Goal: Transaction & Acquisition: Purchase product/service

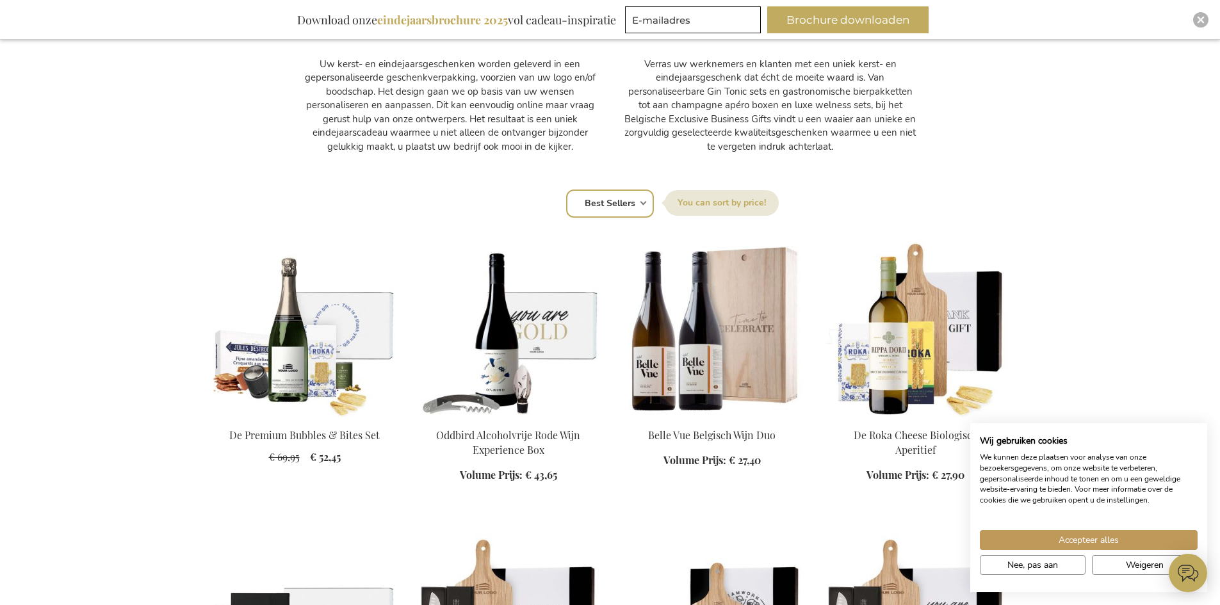
scroll to position [704, 0]
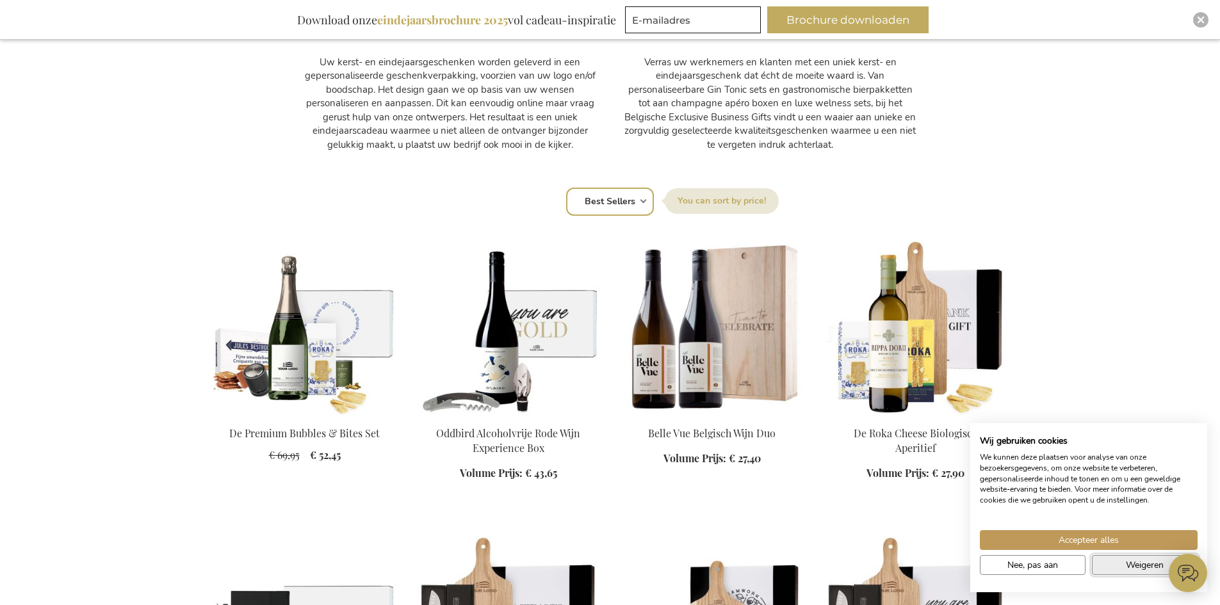
click at [1101, 560] on button "Weigeren" at bounding box center [1145, 565] width 106 height 20
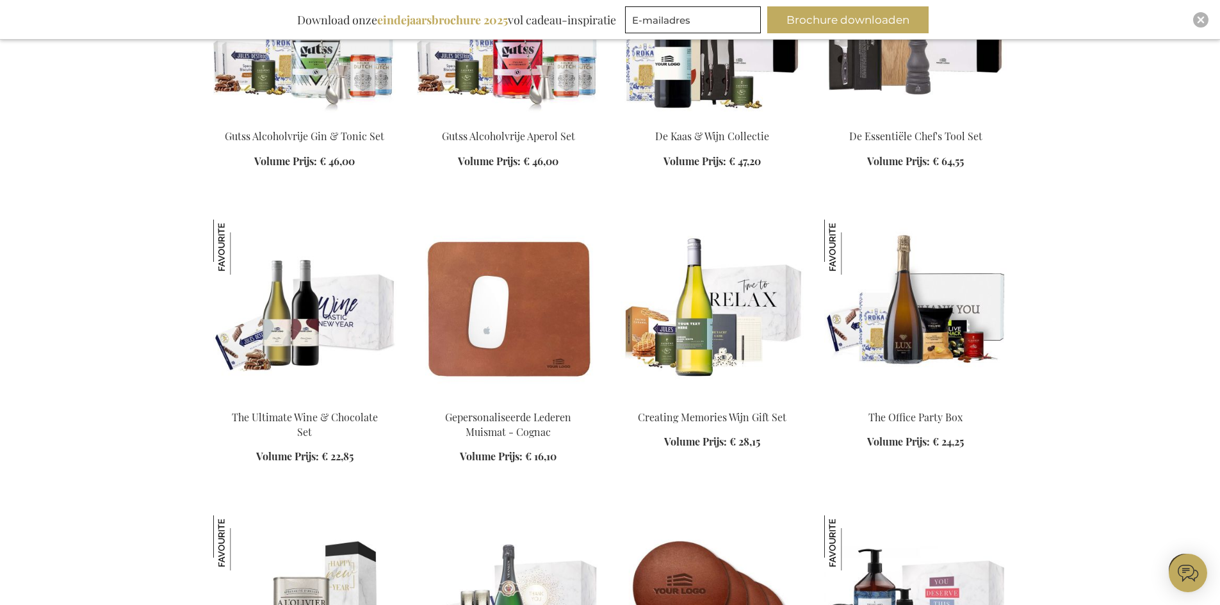
scroll to position [1601, 0]
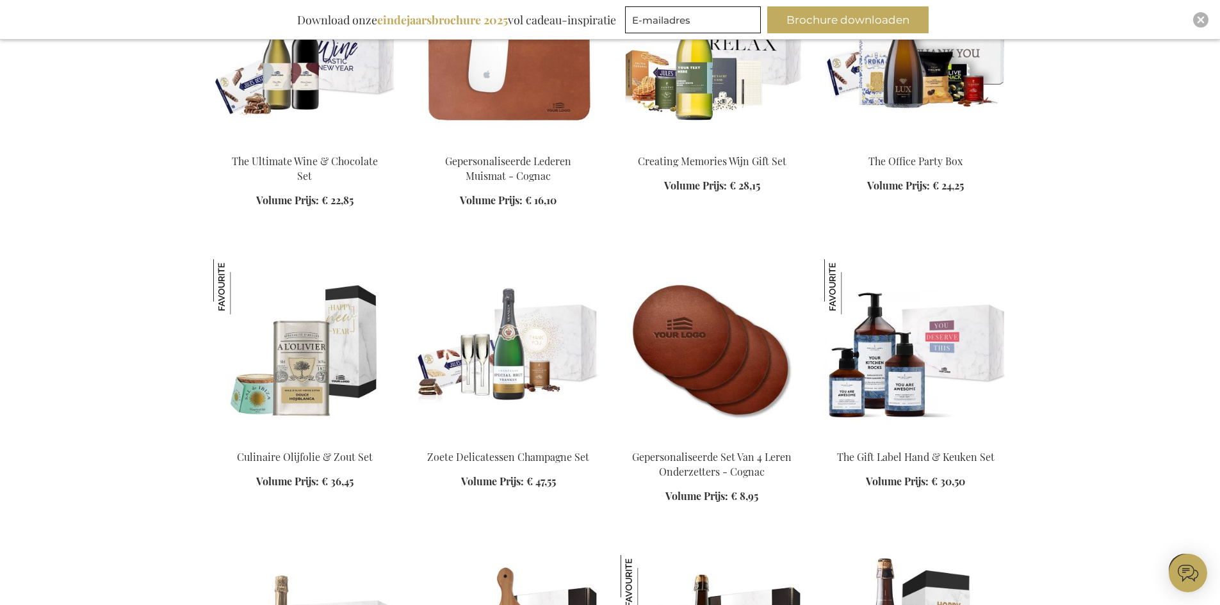
scroll to position [1857, 0]
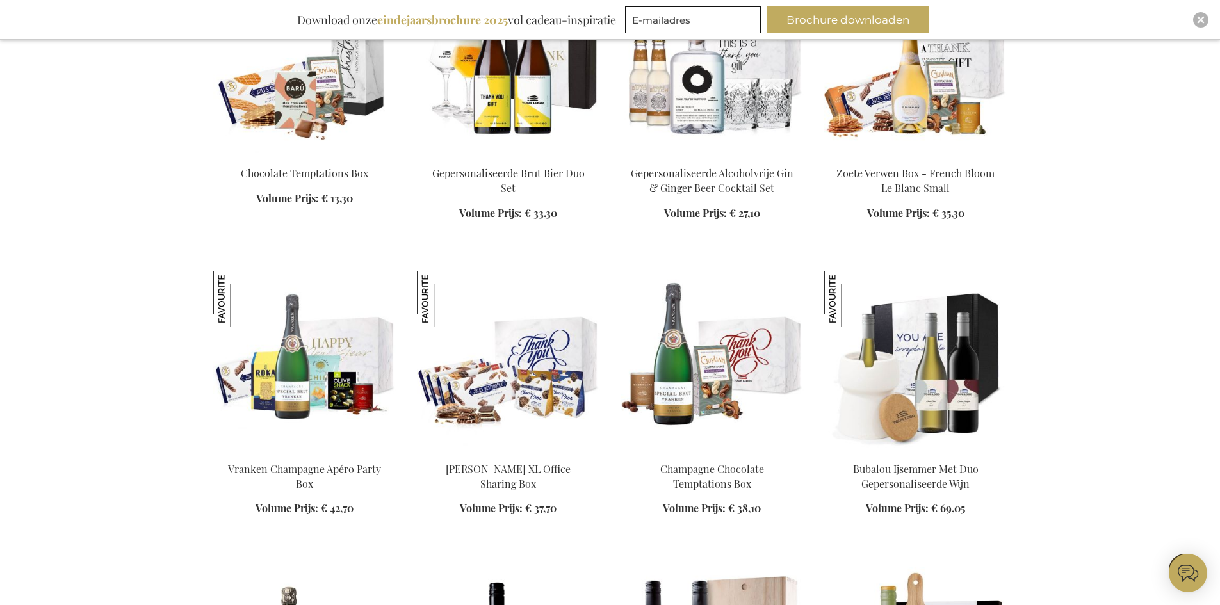
scroll to position [3330, 0]
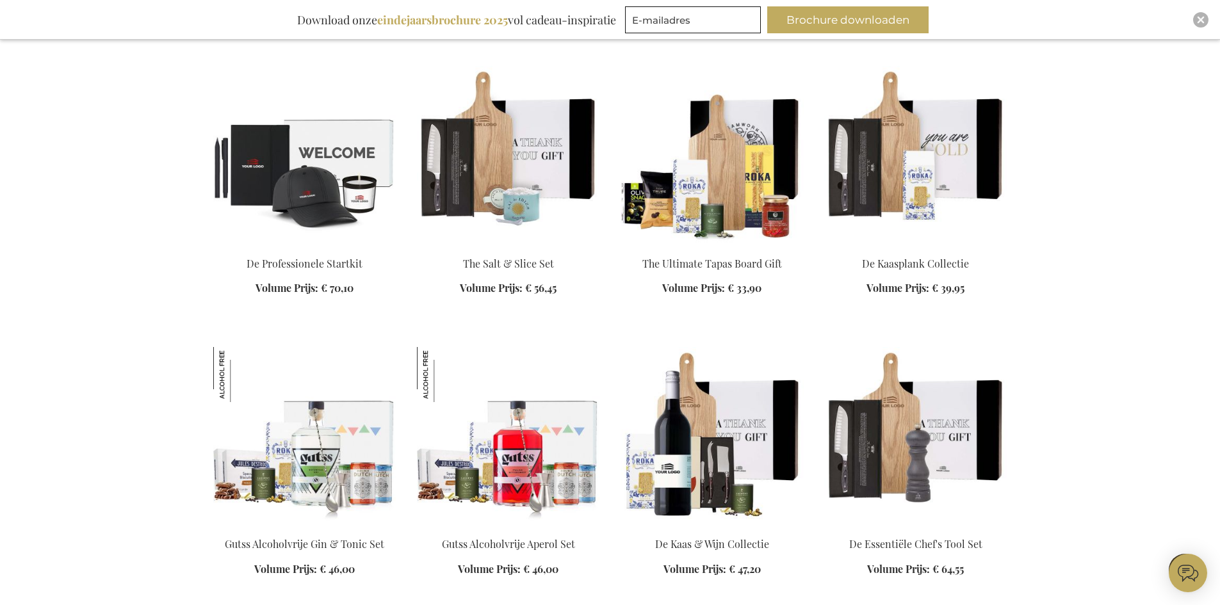
scroll to position [4162, 0]
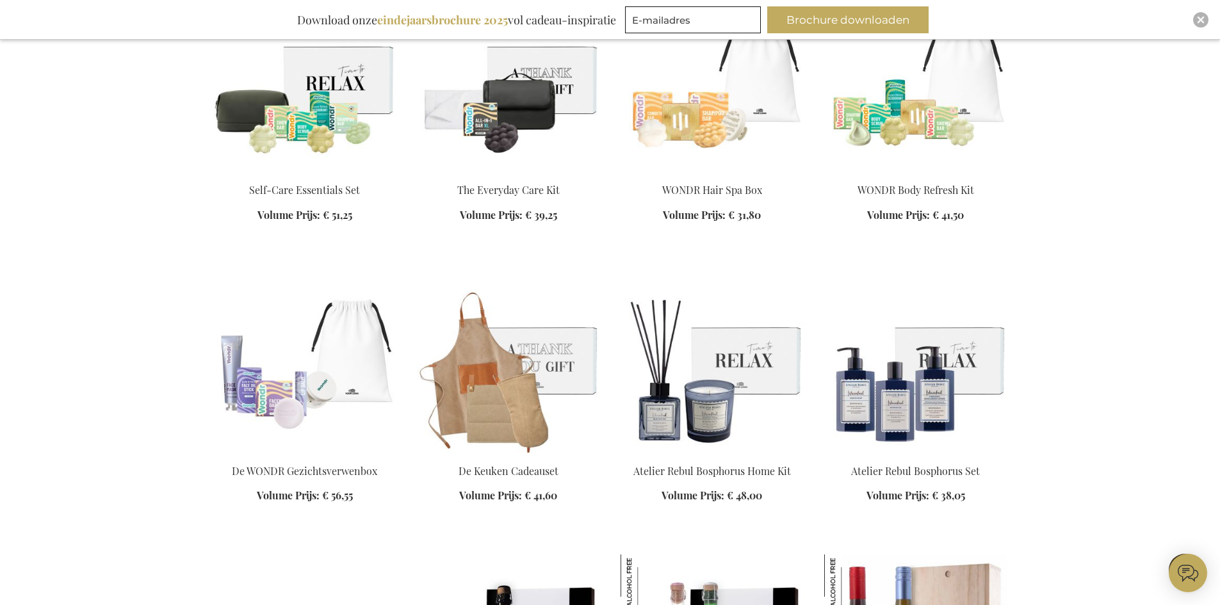
scroll to position [5059, 0]
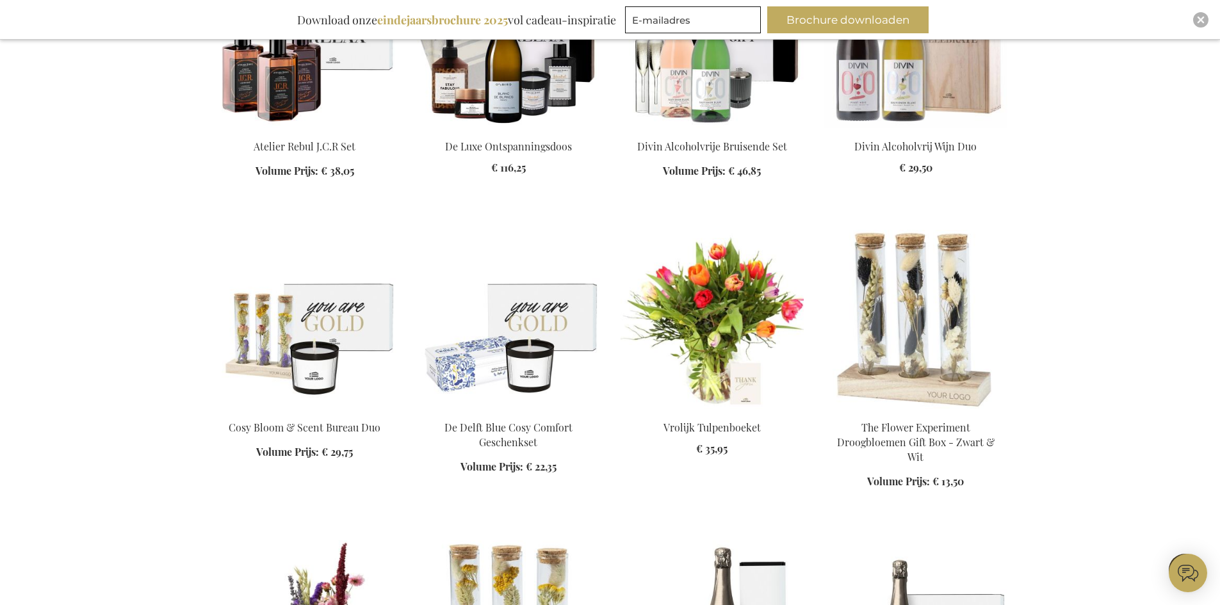
scroll to position [5699, 0]
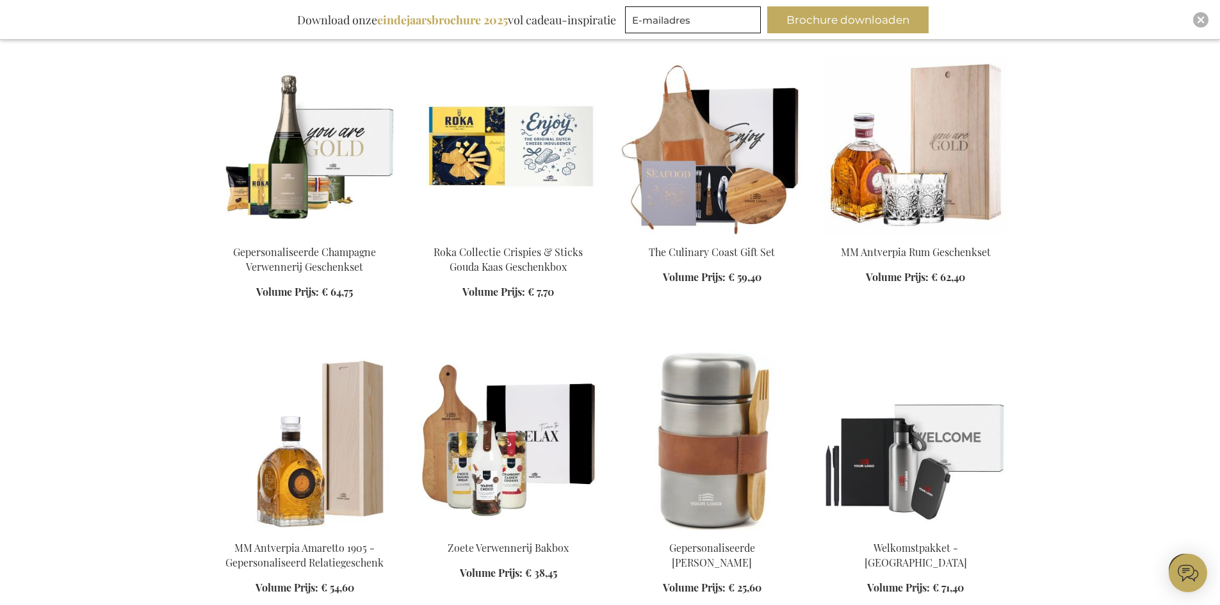
scroll to position [6467, 0]
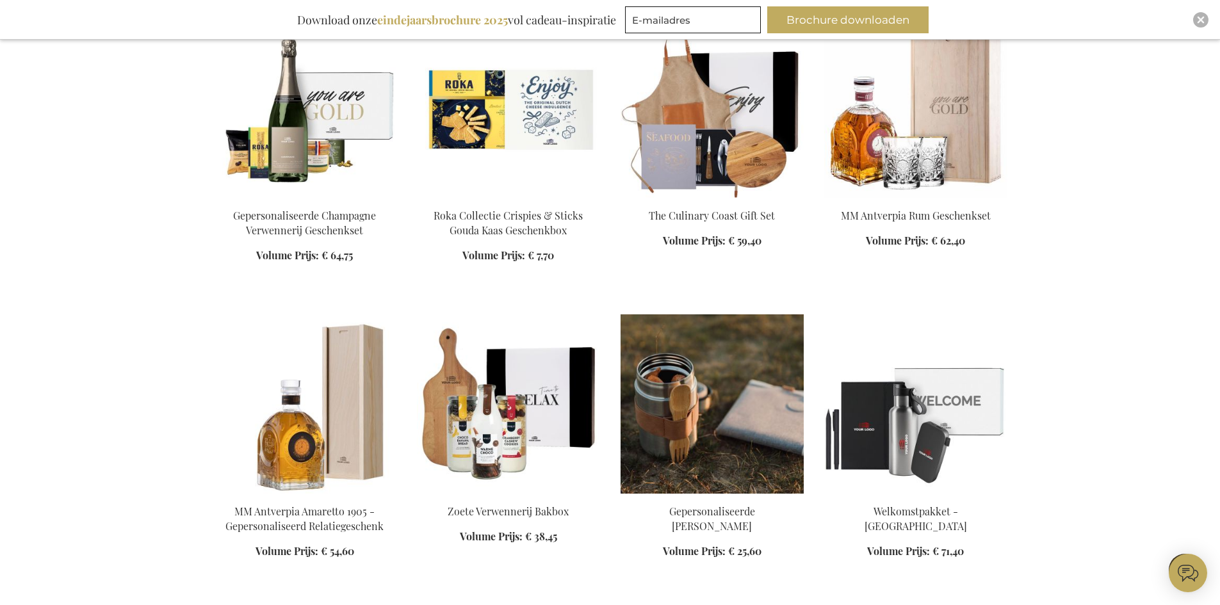
click at [720, 397] on img at bounding box center [711, 403] width 183 height 179
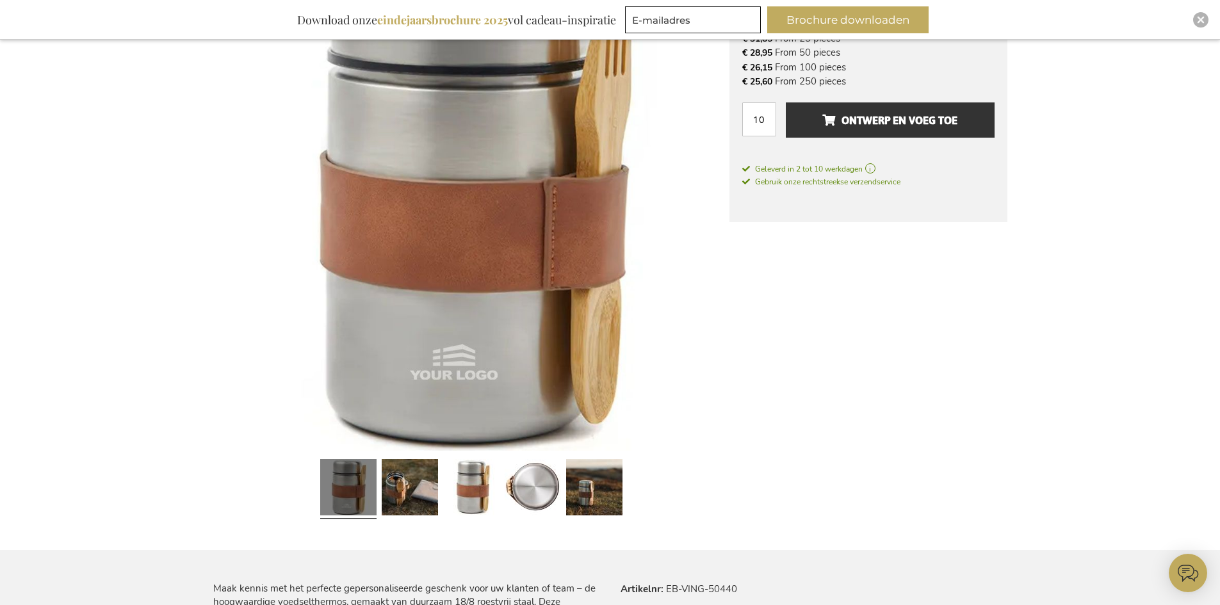
scroll to position [320, 0]
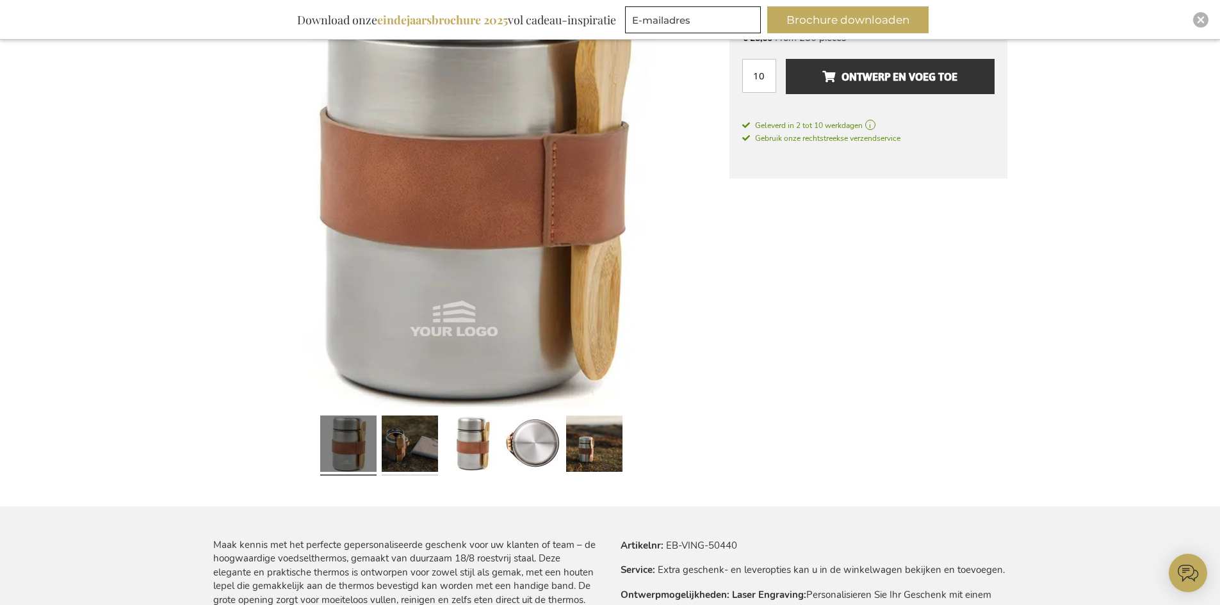
click at [419, 447] on link at bounding box center [410, 445] width 56 height 70
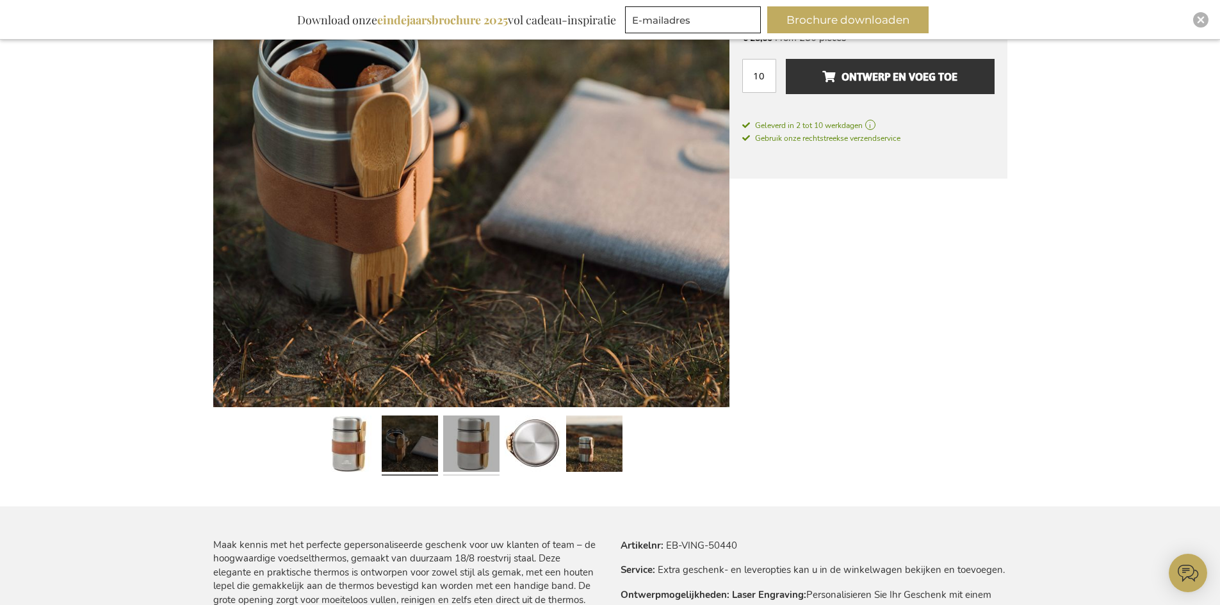
click at [458, 441] on link at bounding box center [471, 445] width 56 height 70
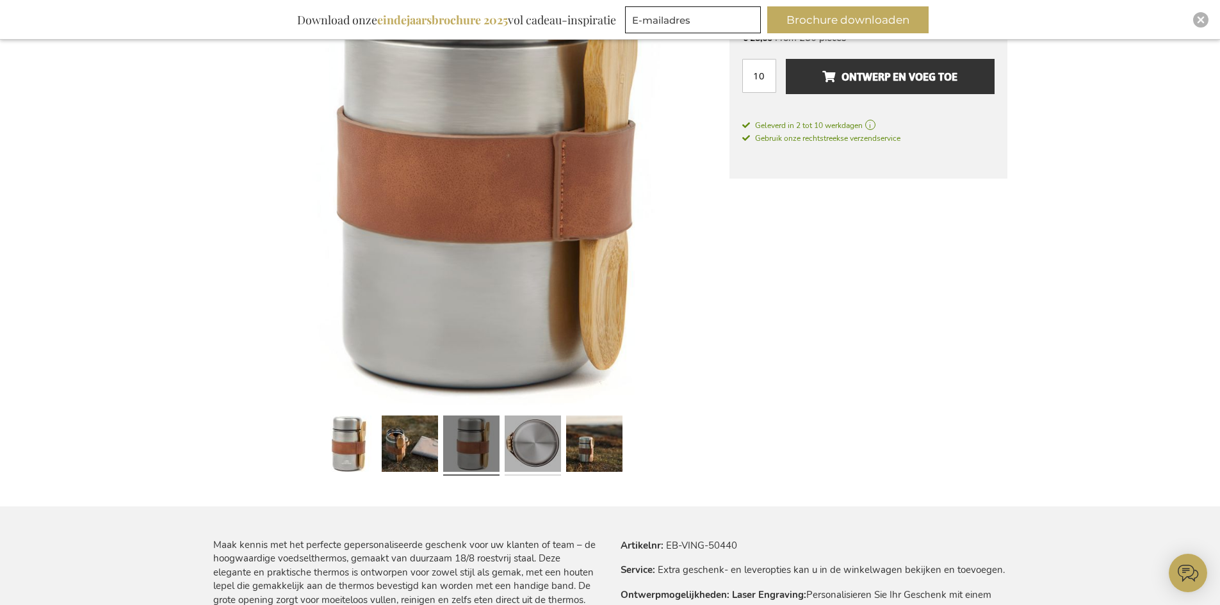
click at [521, 441] on link at bounding box center [533, 445] width 56 height 70
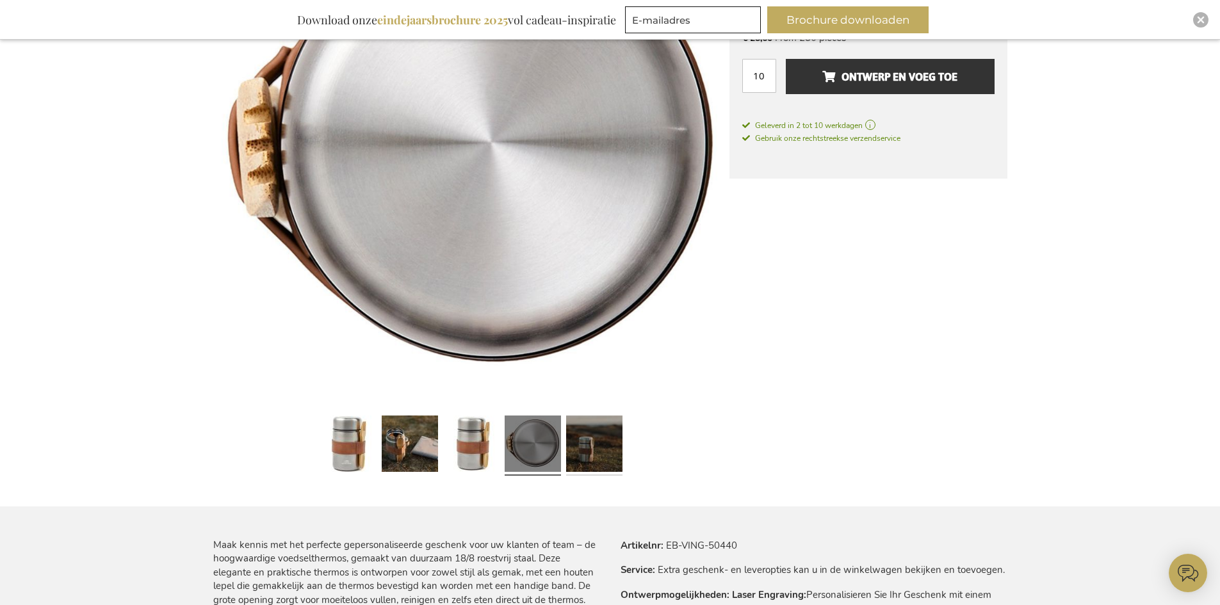
click at [585, 441] on link at bounding box center [594, 445] width 56 height 70
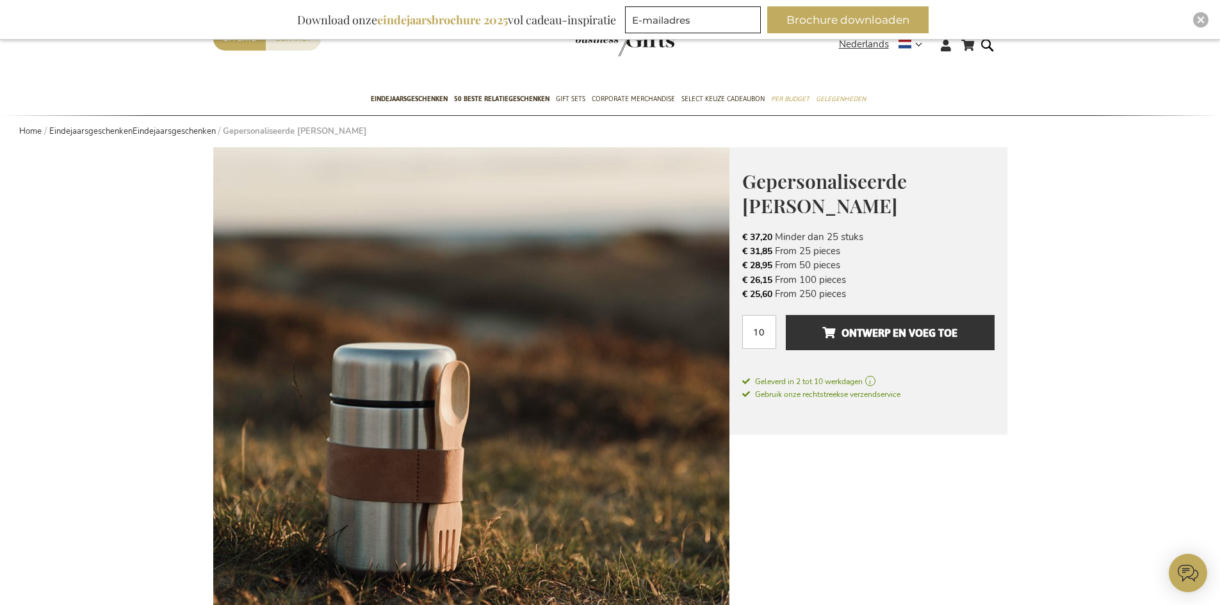
scroll to position [0, 0]
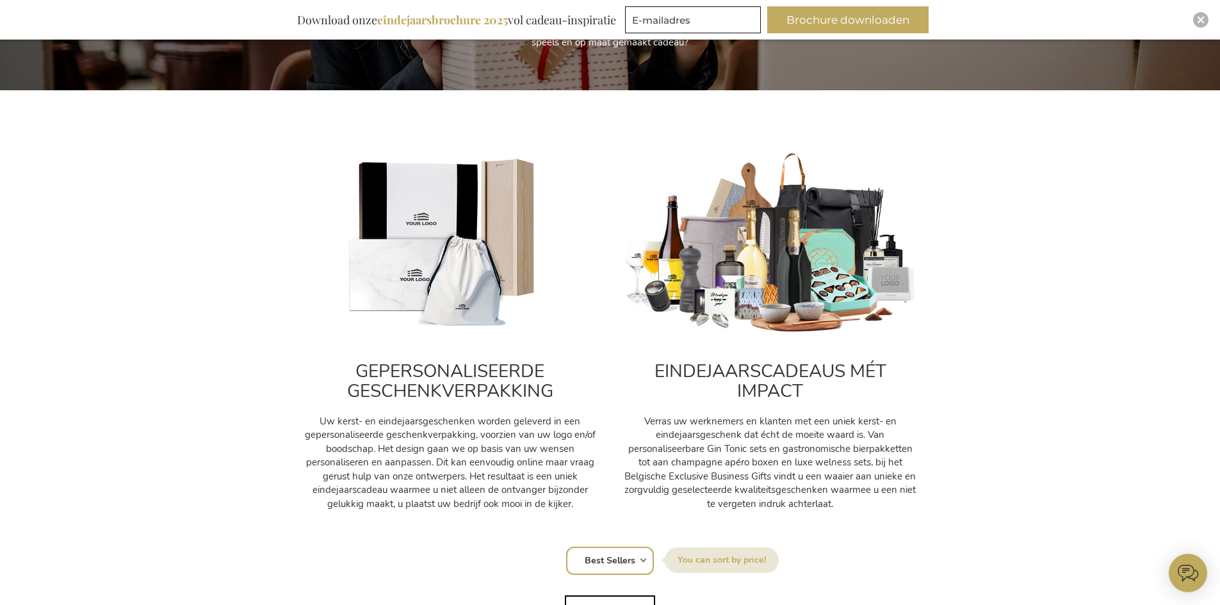
scroll to position [384, 0]
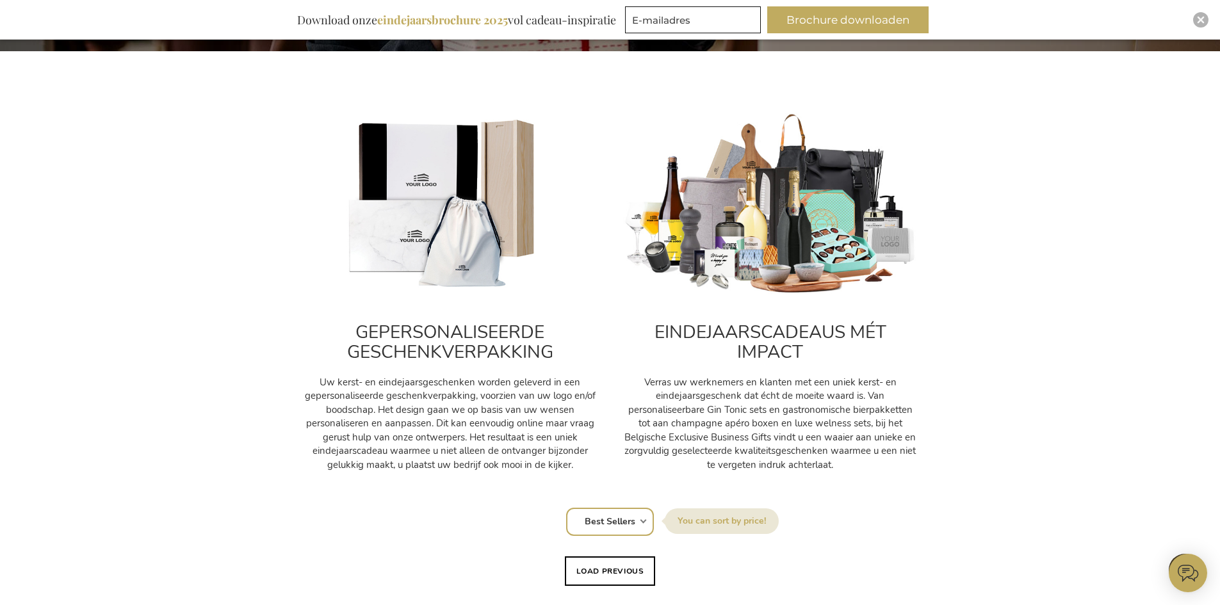
click at [442, 266] on img at bounding box center [450, 205] width 295 height 184
click at [503, 407] on p "Uw kerst- en eindejaarsgeschenken worden geleverd in een gepersonaliseerde gesc…" at bounding box center [450, 424] width 295 height 96
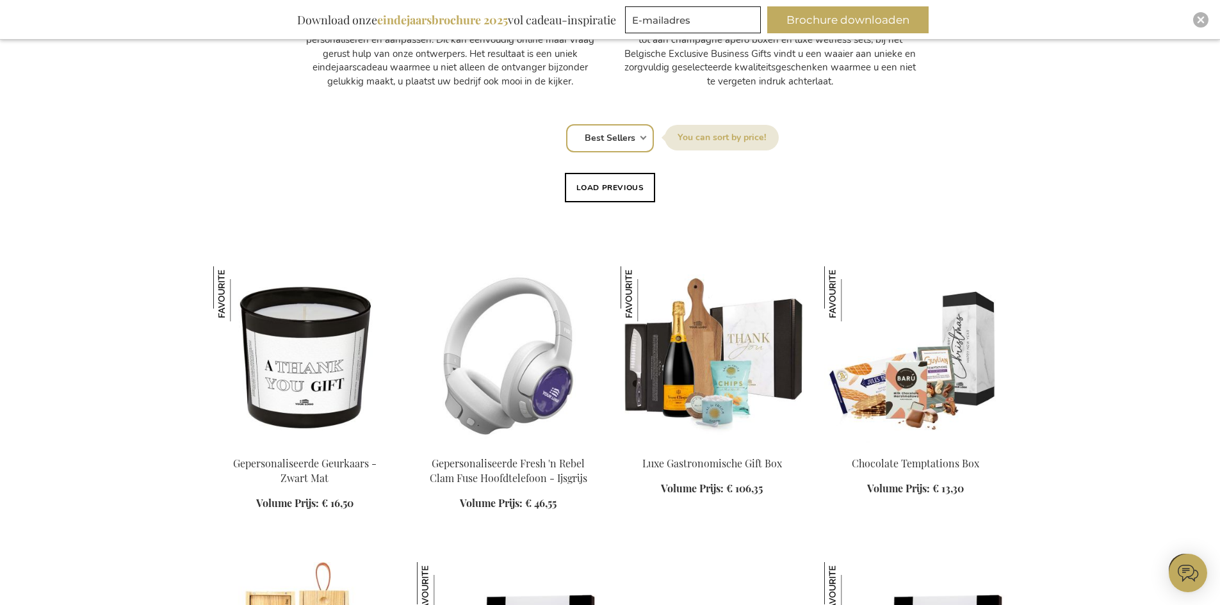
scroll to position [768, 0]
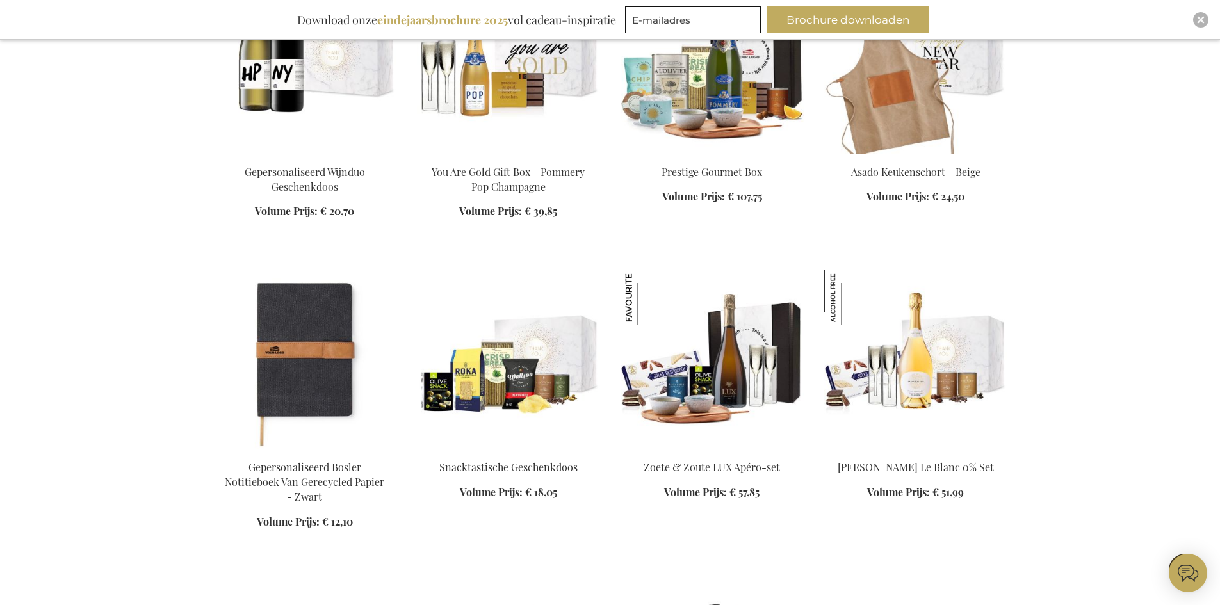
scroll to position [2561, 0]
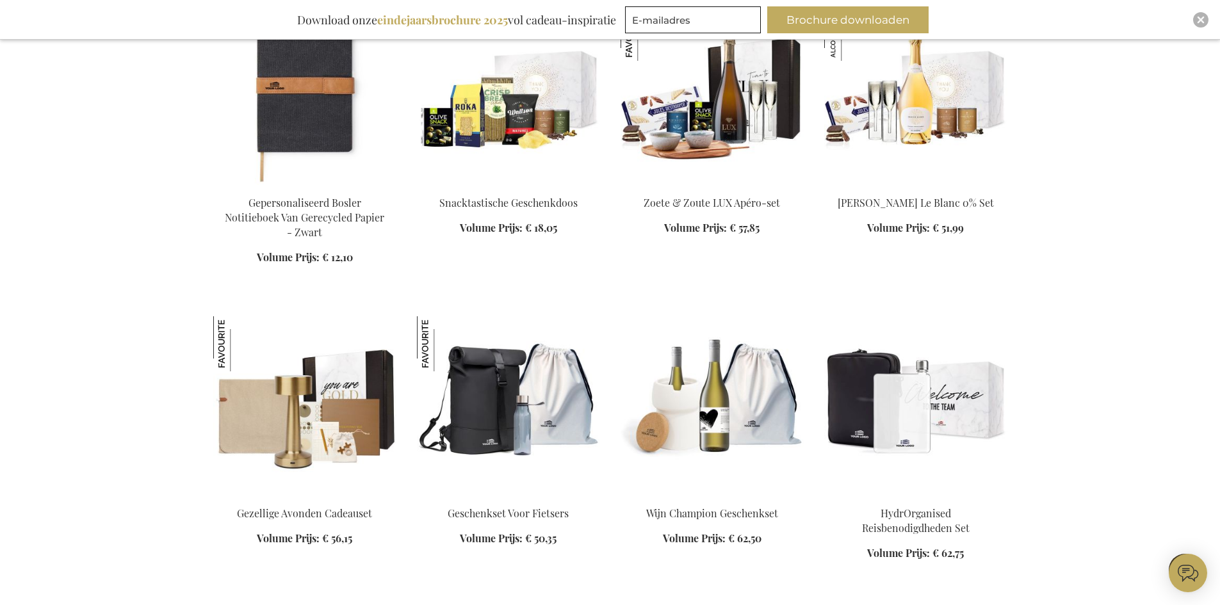
scroll to position [2817, 0]
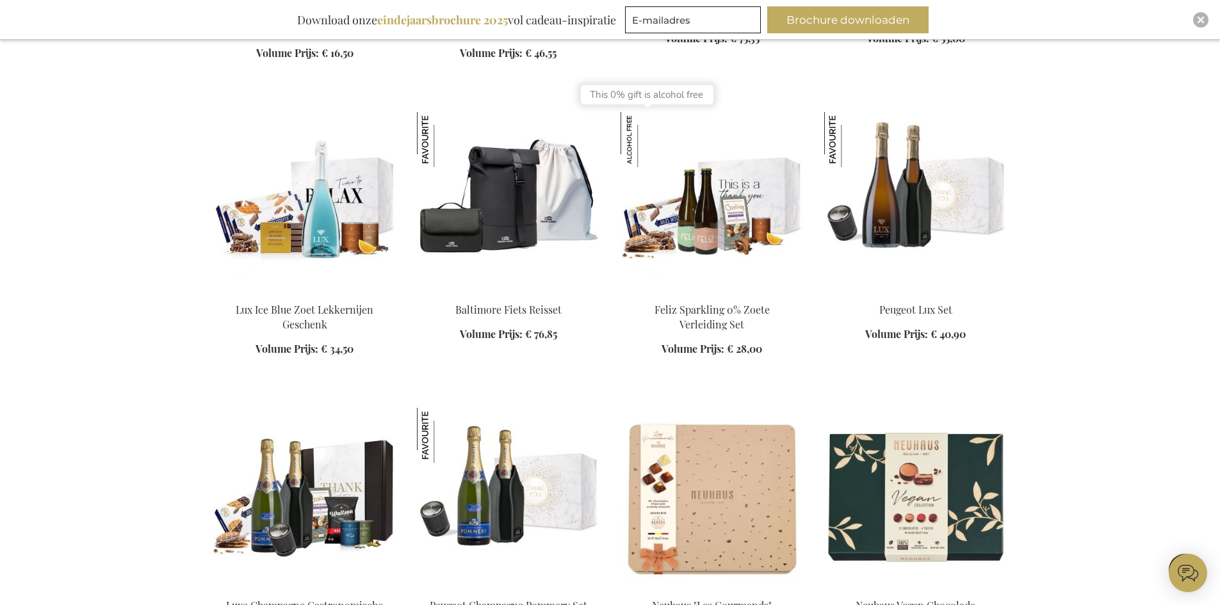
scroll to position [3906, 0]
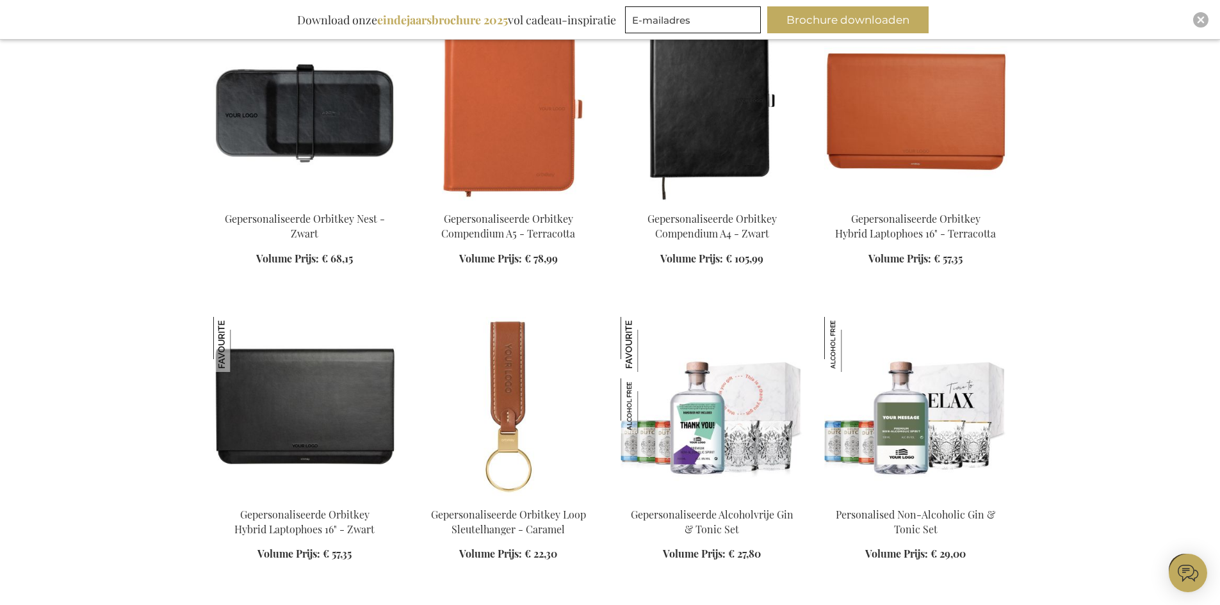
scroll to position [5187, 0]
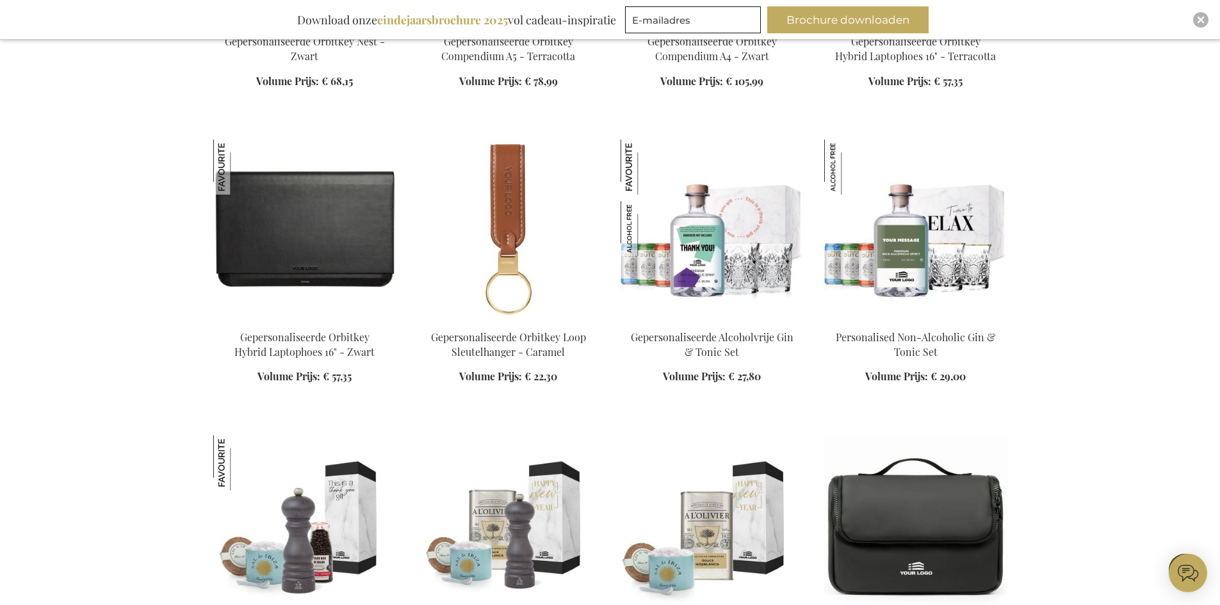
scroll to position [5251, 0]
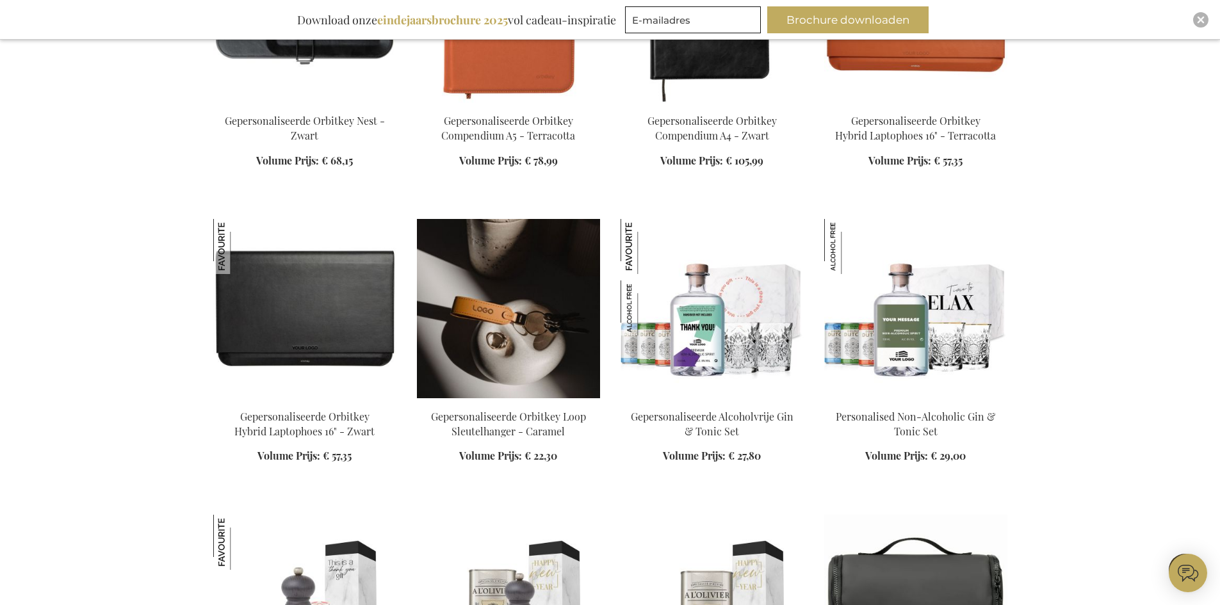
click at [501, 290] on img at bounding box center [508, 308] width 183 height 179
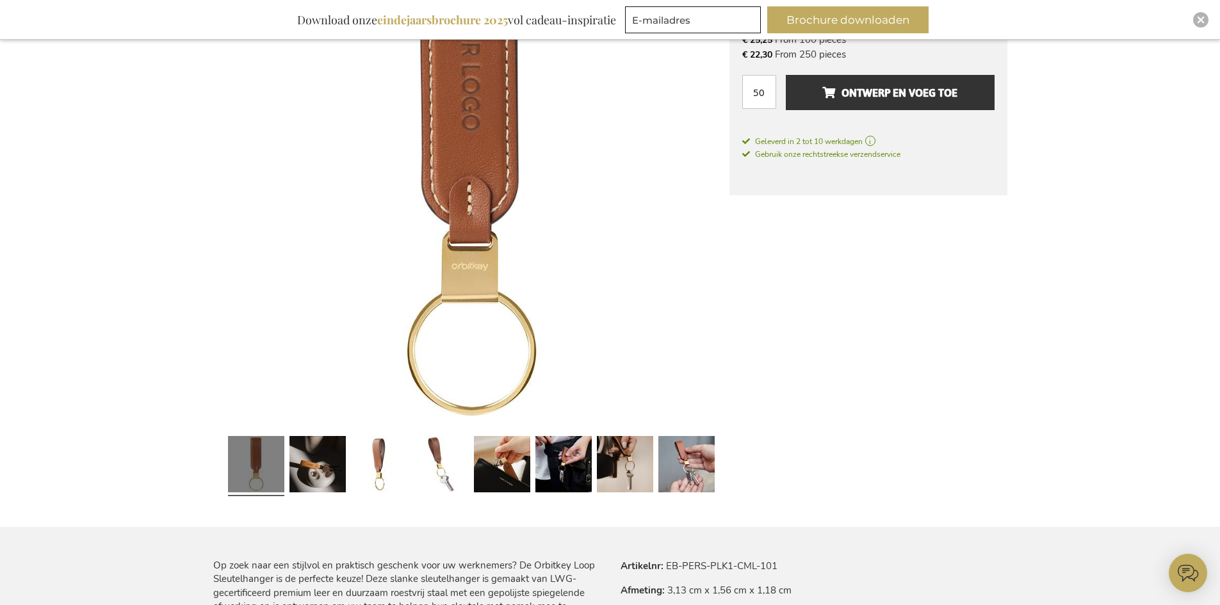
scroll to position [320, 0]
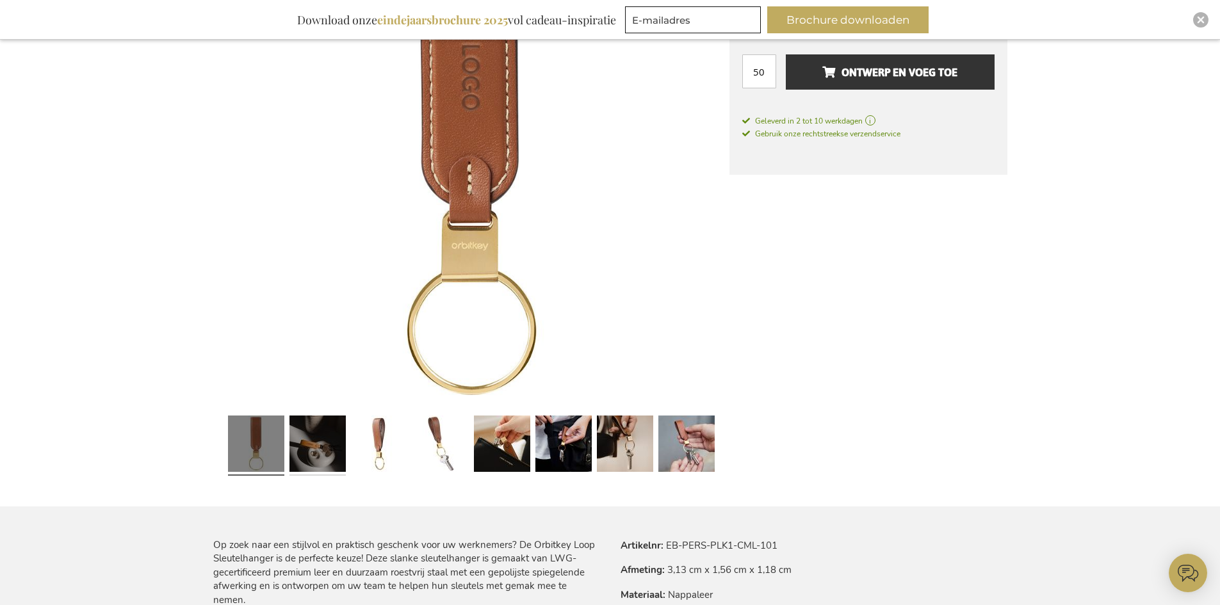
click at [302, 438] on link at bounding box center [317, 445] width 56 height 70
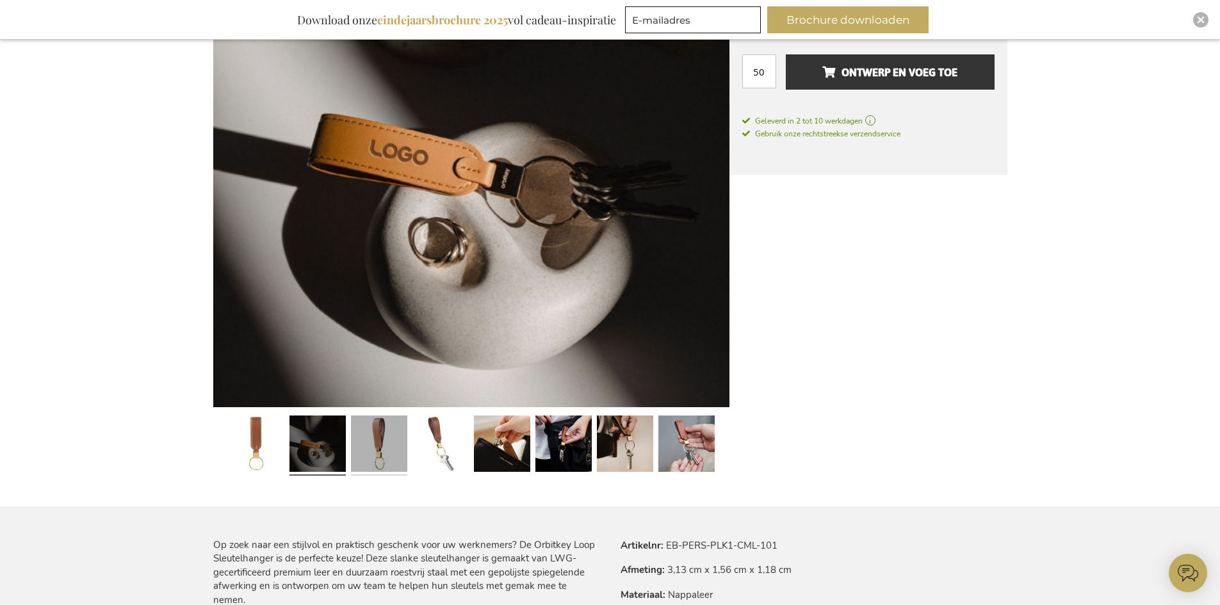
click at [372, 439] on link at bounding box center [379, 445] width 56 height 70
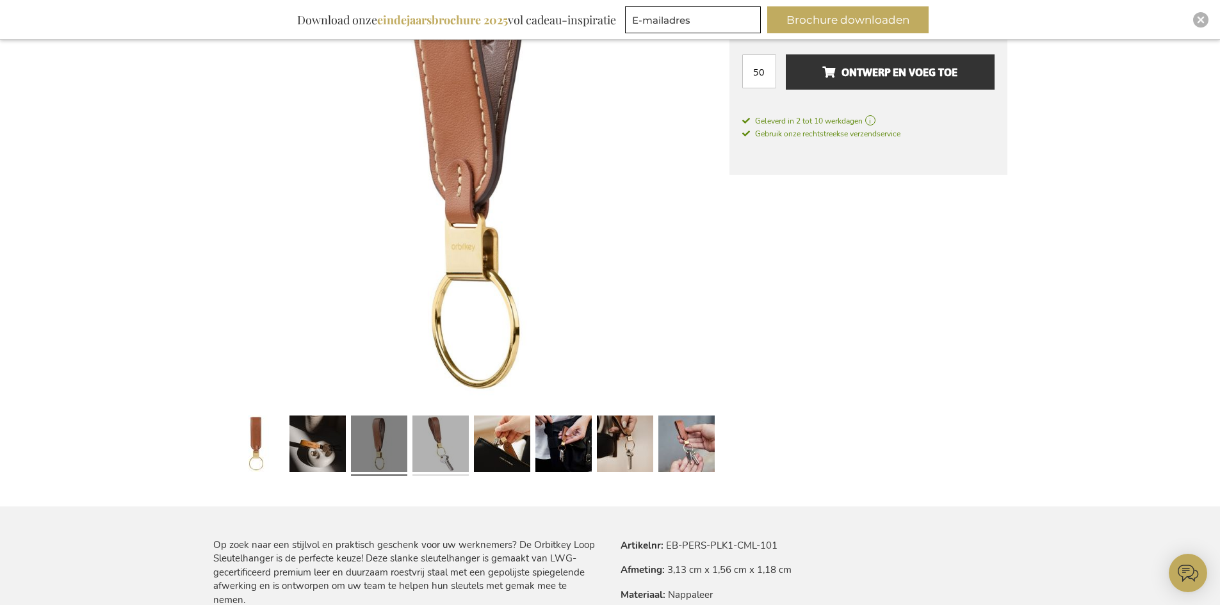
click at [436, 437] on link at bounding box center [440, 445] width 56 height 70
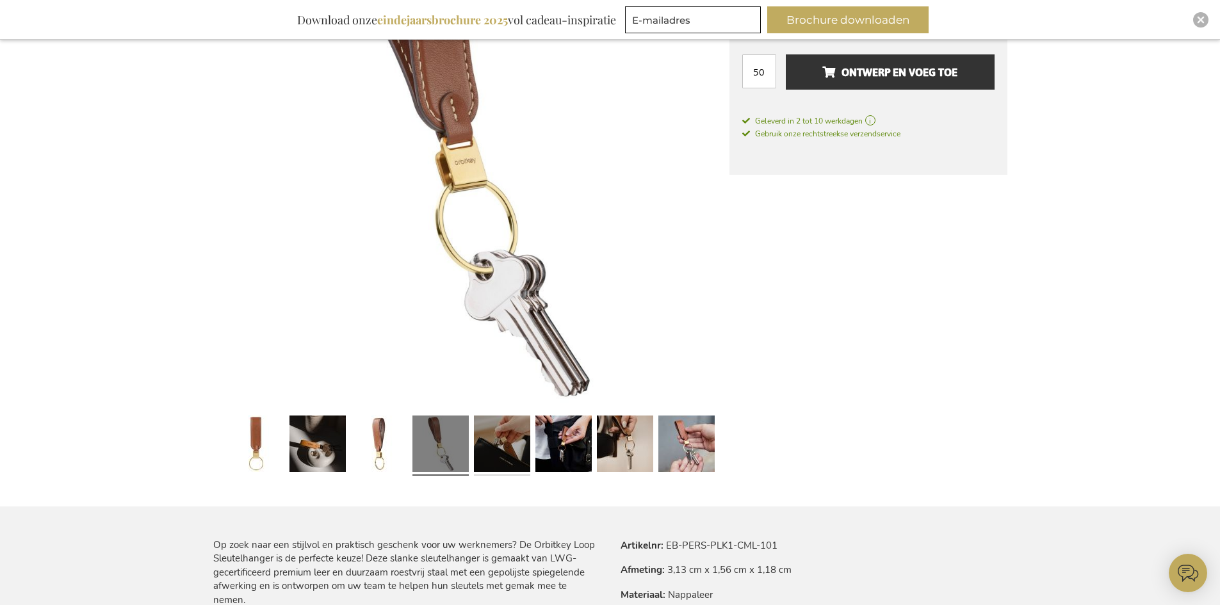
click at [498, 433] on link at bounding box center [502, 445] width 56 height 70
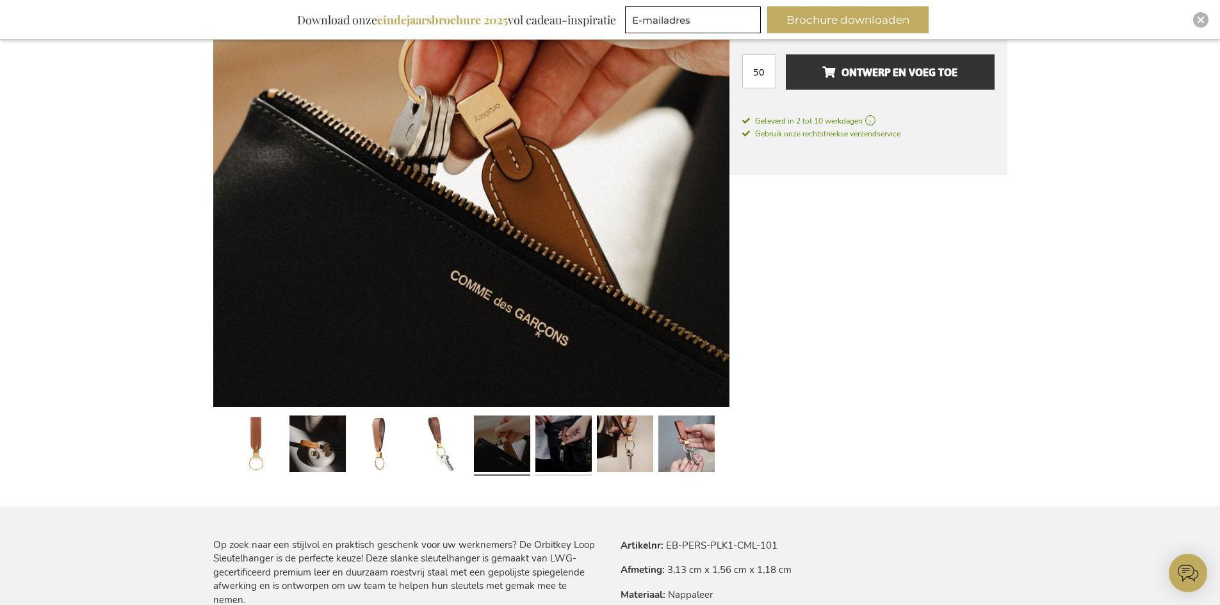
click at [558, 431] on link at bounding box center [563, 445] width 56 height 70
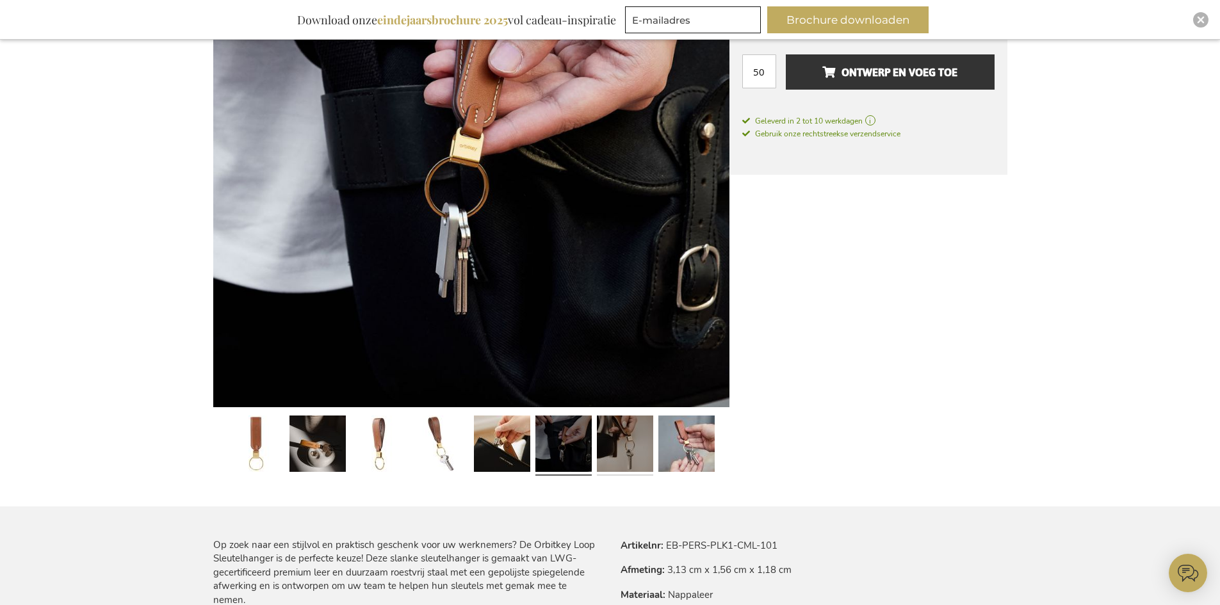
click at [616, 430] on link at bounding box center [625, 445] width 56 height 70
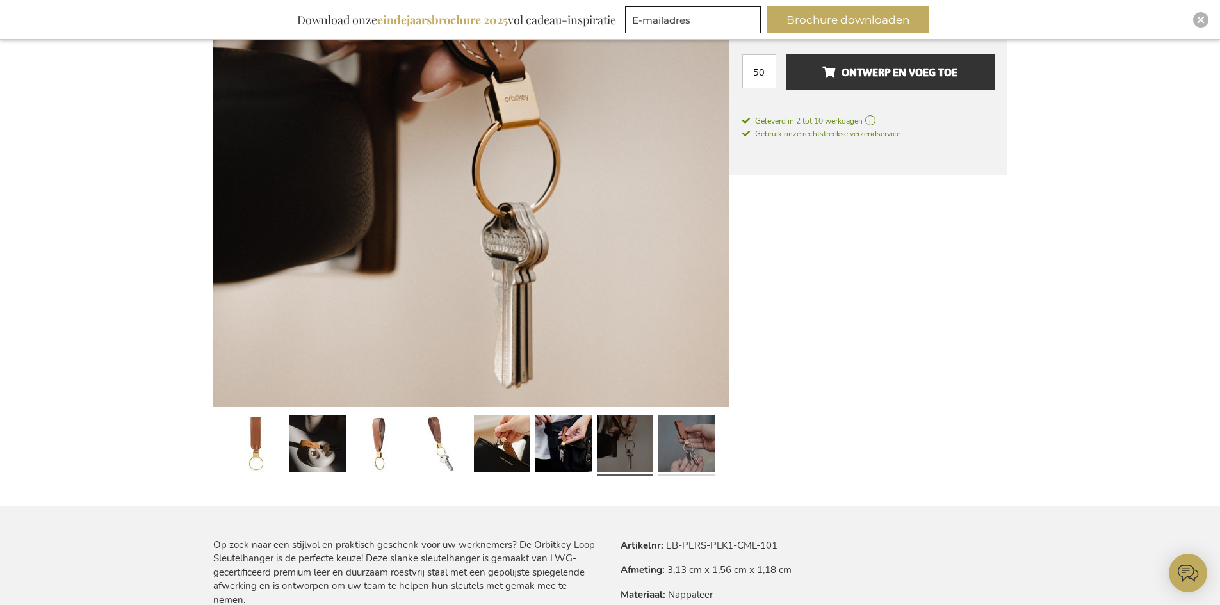
click at [686, 426] on link at bounding box center [686, 445] width 56 height 70
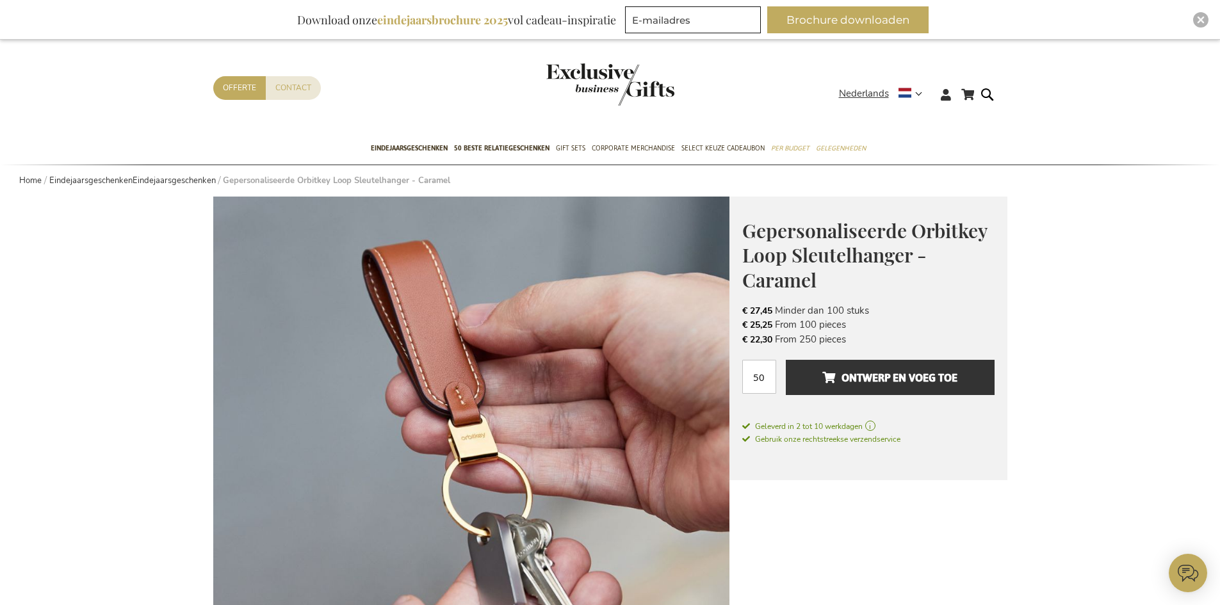
scroll to position [0, 0]
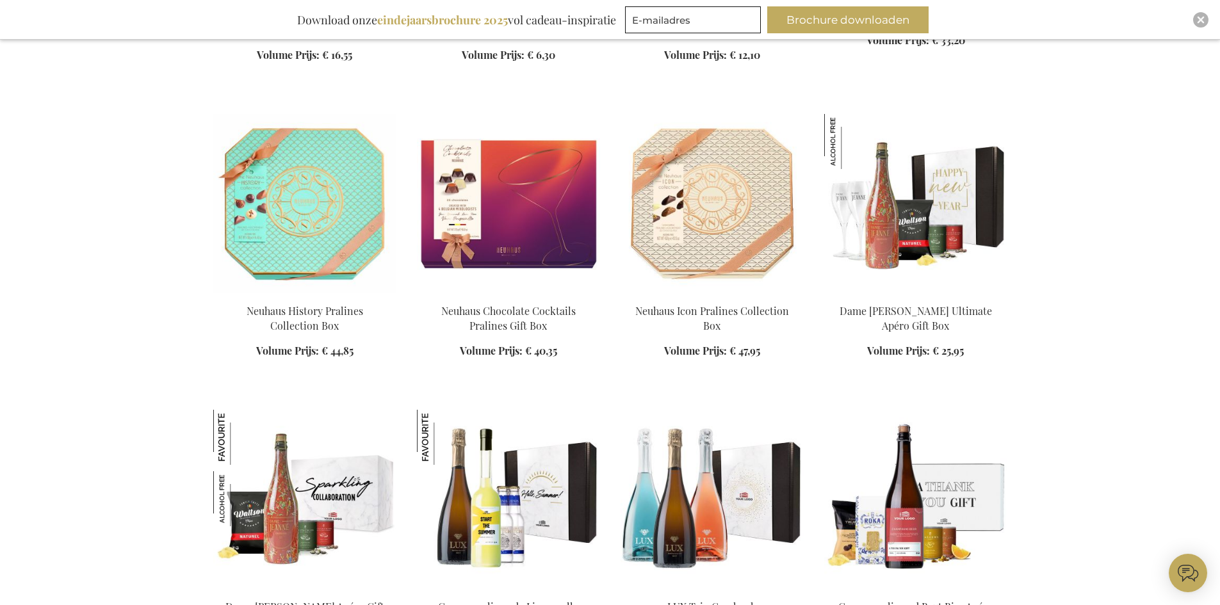
scroll to position [3015, 0]
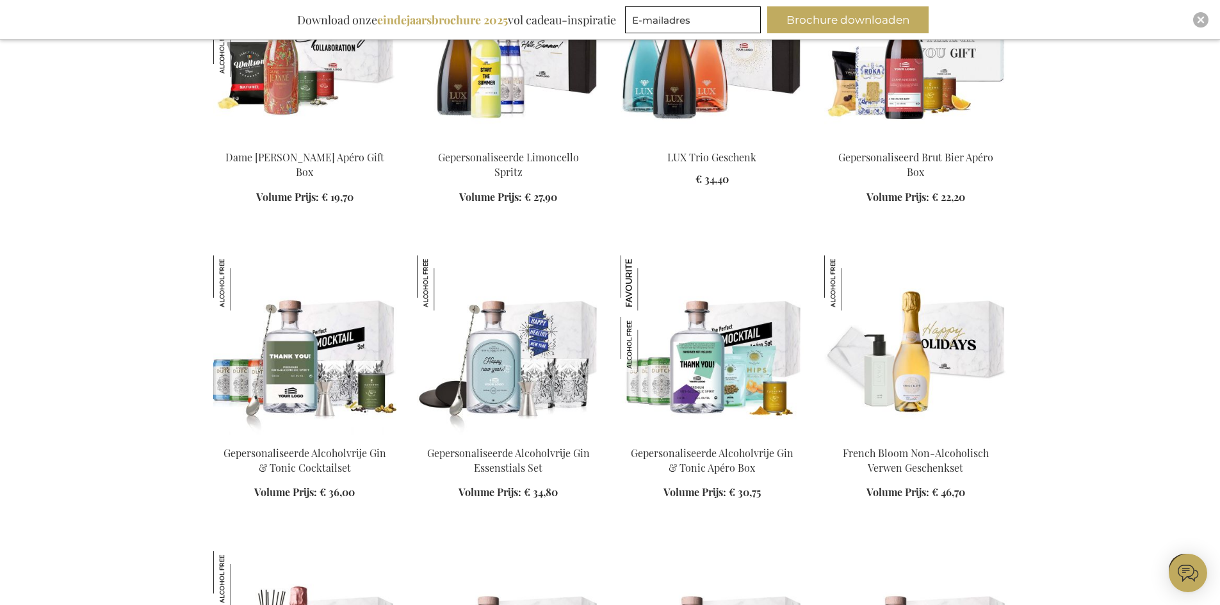
scroll to position [3463, 0]
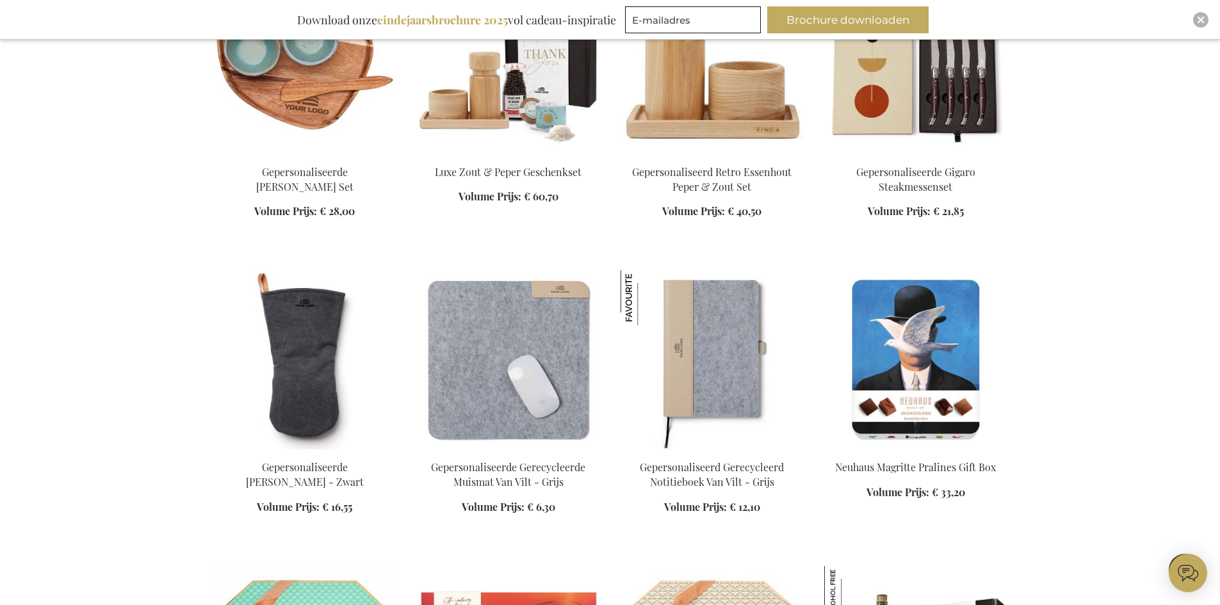
scroll to position [2567, 0]
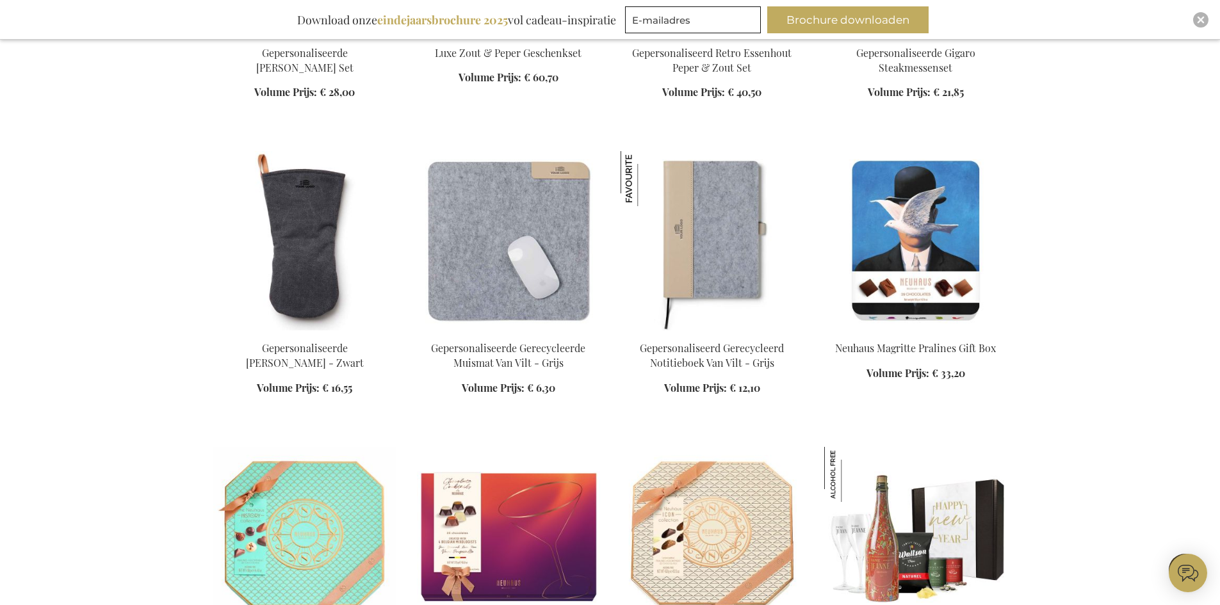
scroll to position [2695, 0]
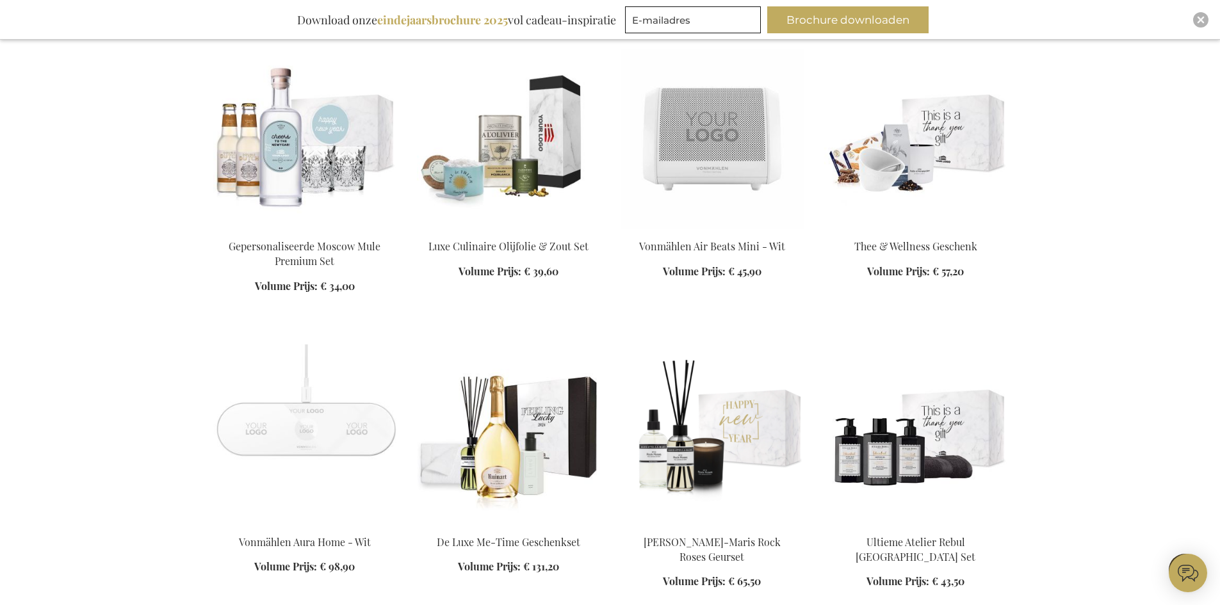
scroll to position [5192, 0]
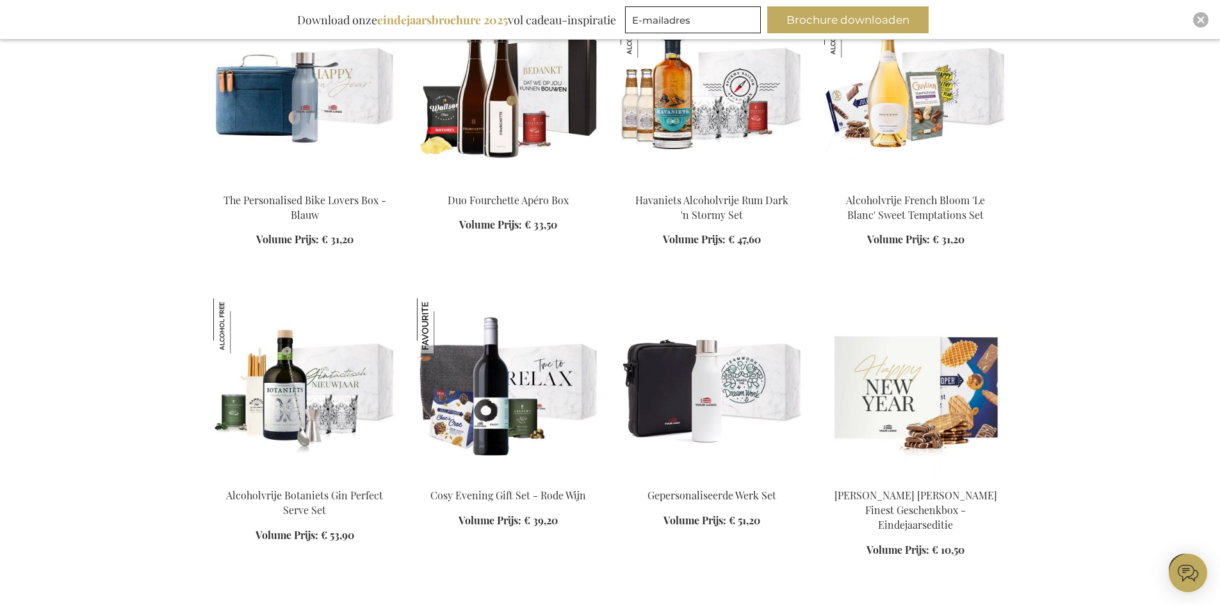
scroll to position [6153, 0]
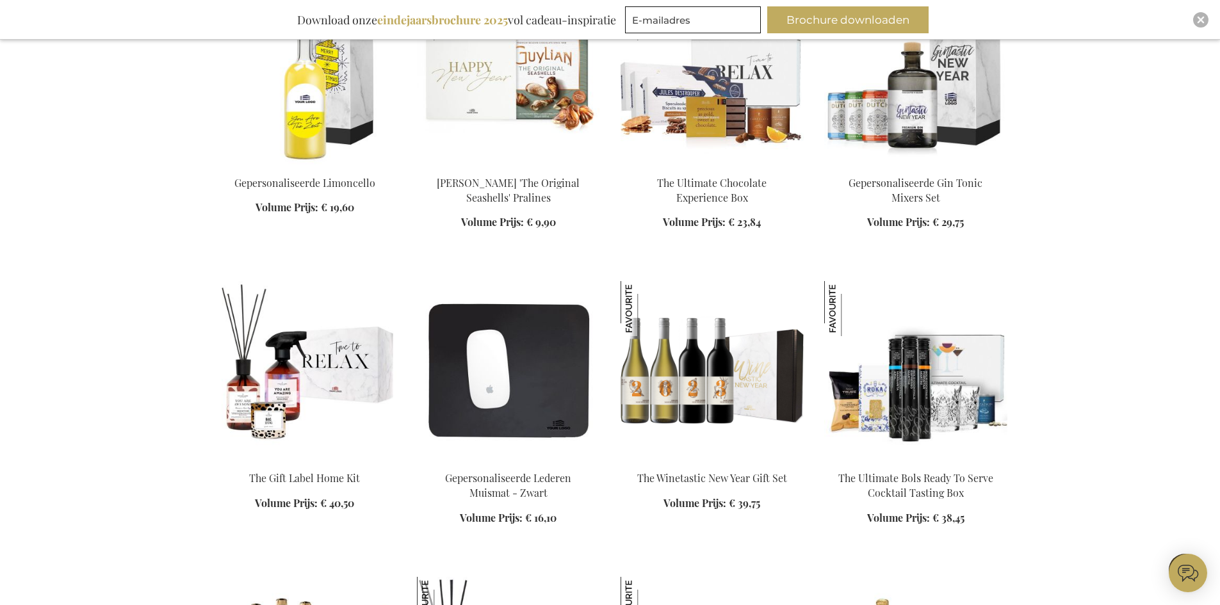
scroll to position [7882, 0]
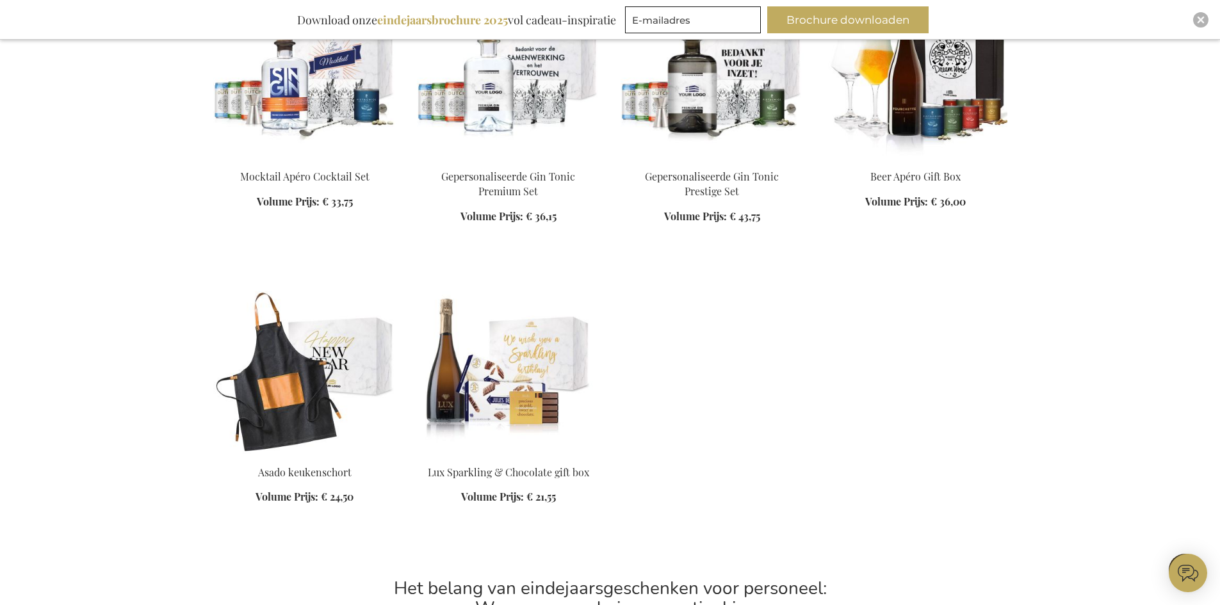
scroll to position [8842, 0]
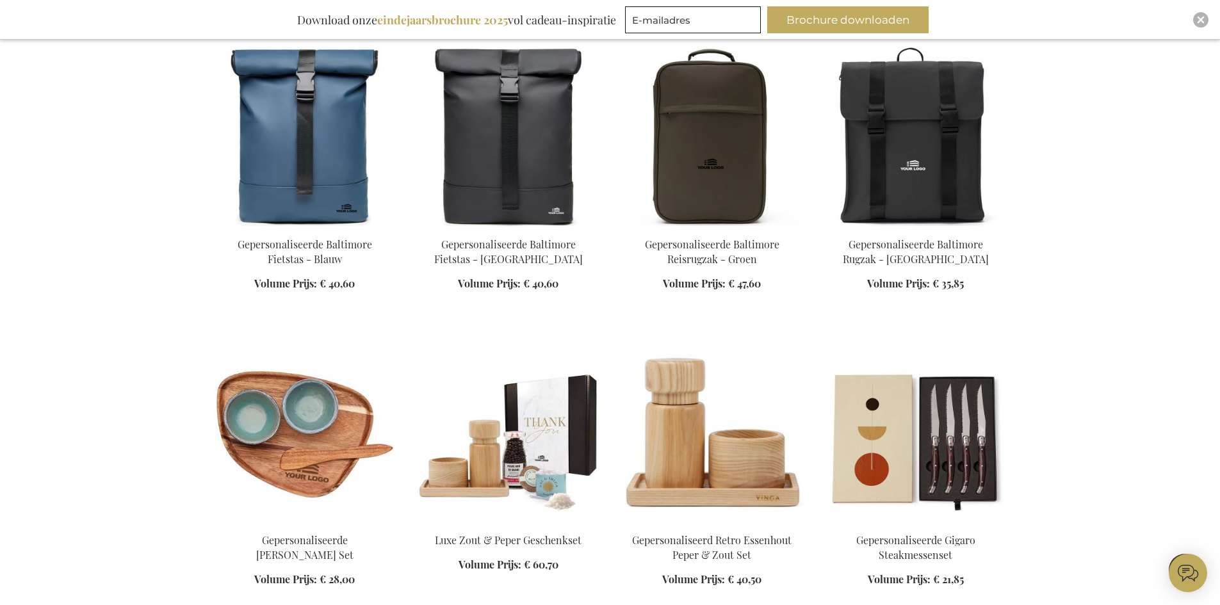
scroll to position [2375, 0]
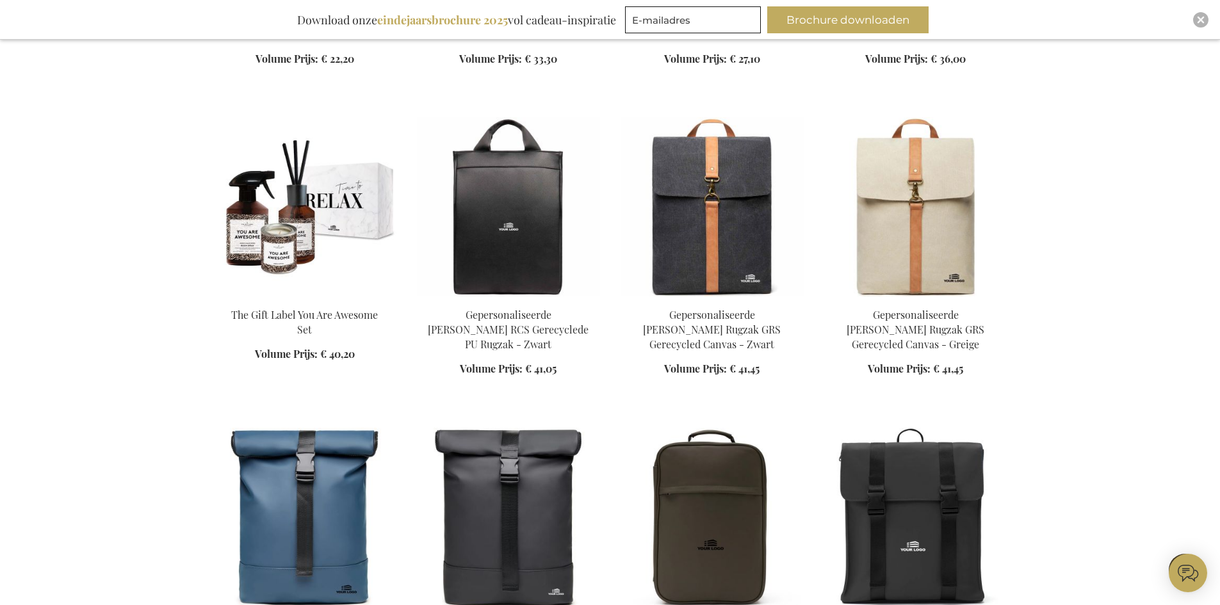
scroll to position [1927, 0]
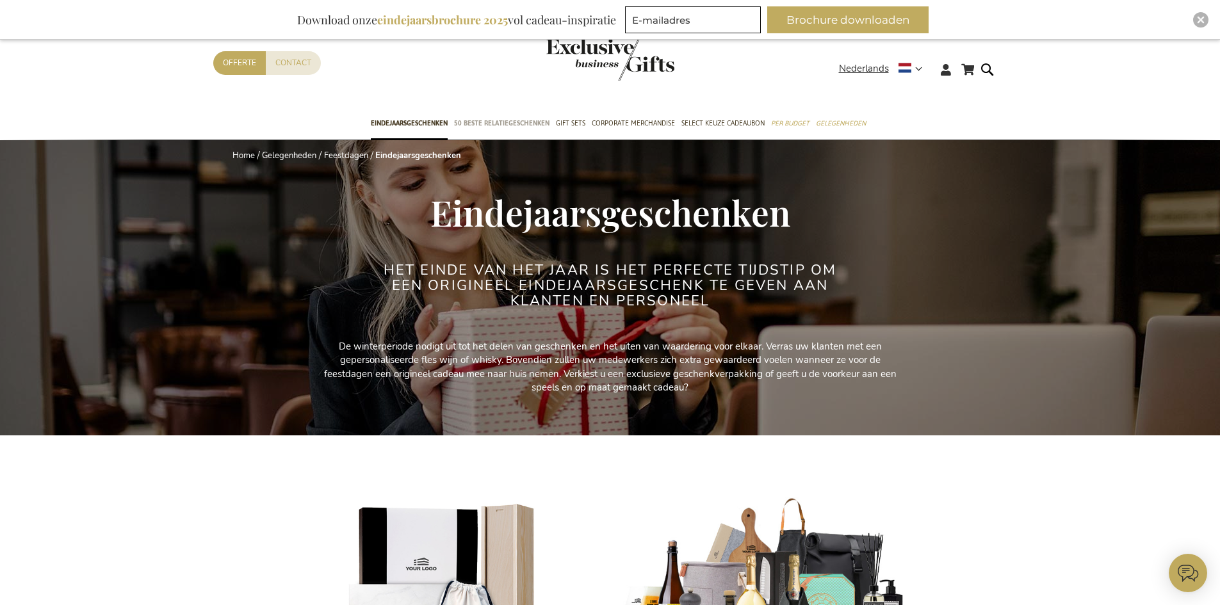
click at [496, 128] on span "50 beste relatiegeschenken" at bounding box center [501, 123] width 95 height 13
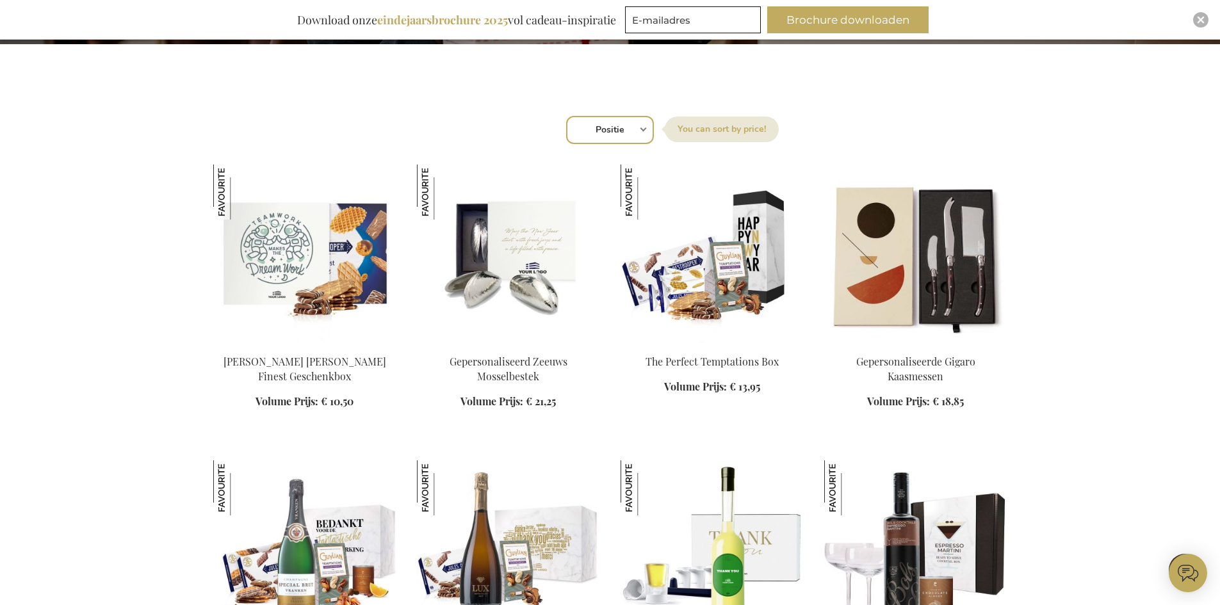
scroll to position [384, 0]
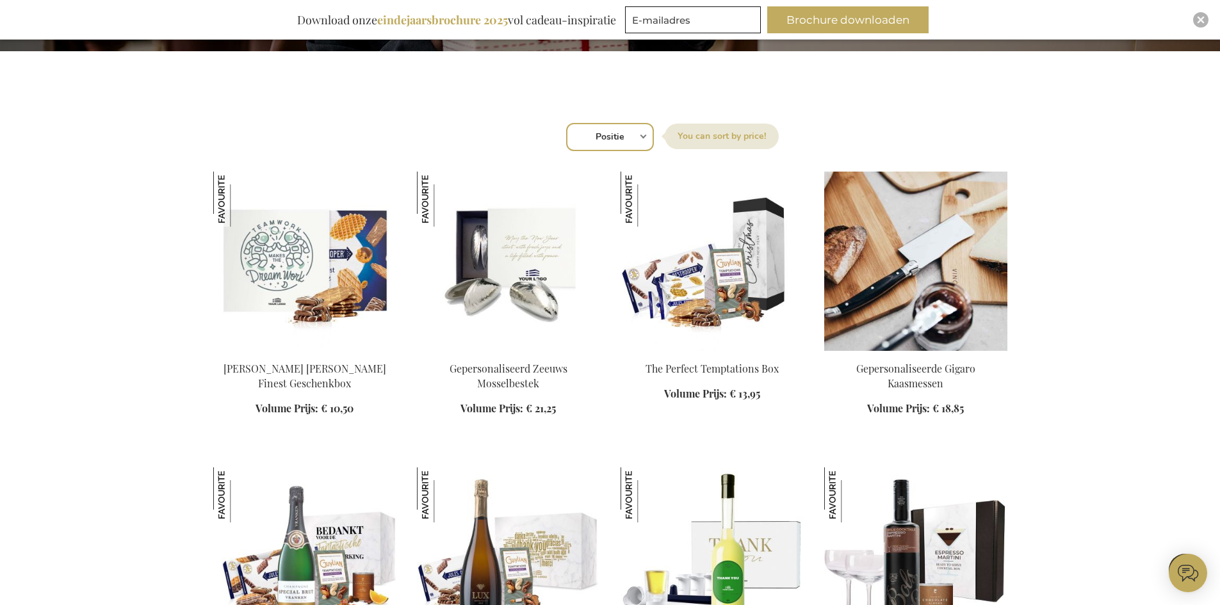
click at [911, 373] on div "In Winkelwagen" at bounding box center [915, 396] width 183 height 69
click at [914, 402] on div "In Winkelwagen" at bounding box center [915, 396] width 183 height 69
click at [898, 325] on img at bounding box center [915, 261] width 183 height 179
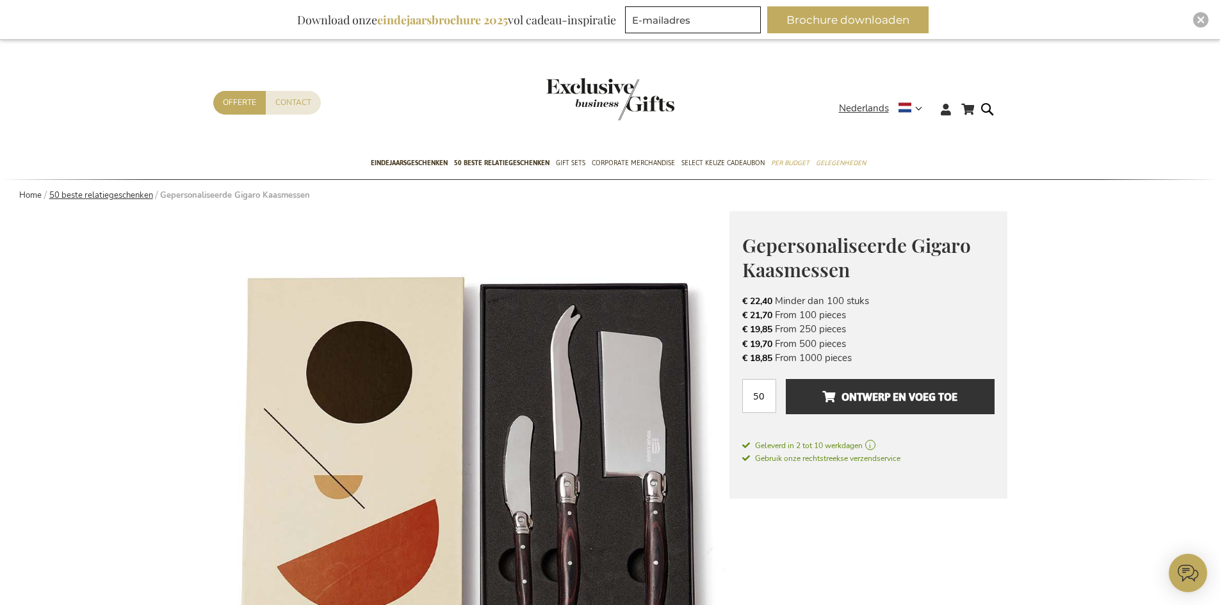
click at [109, 195] on link "50 beste relatiegeschenken" at bounding box center [101, 196] width 104 height 12
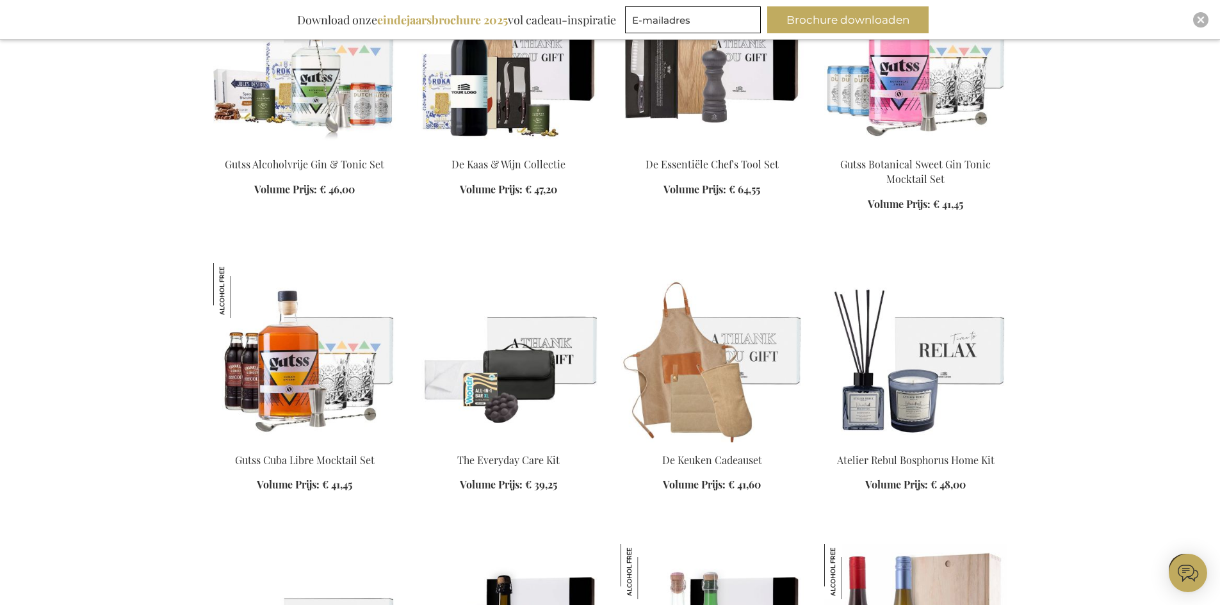
scroll to position [2989, 0]
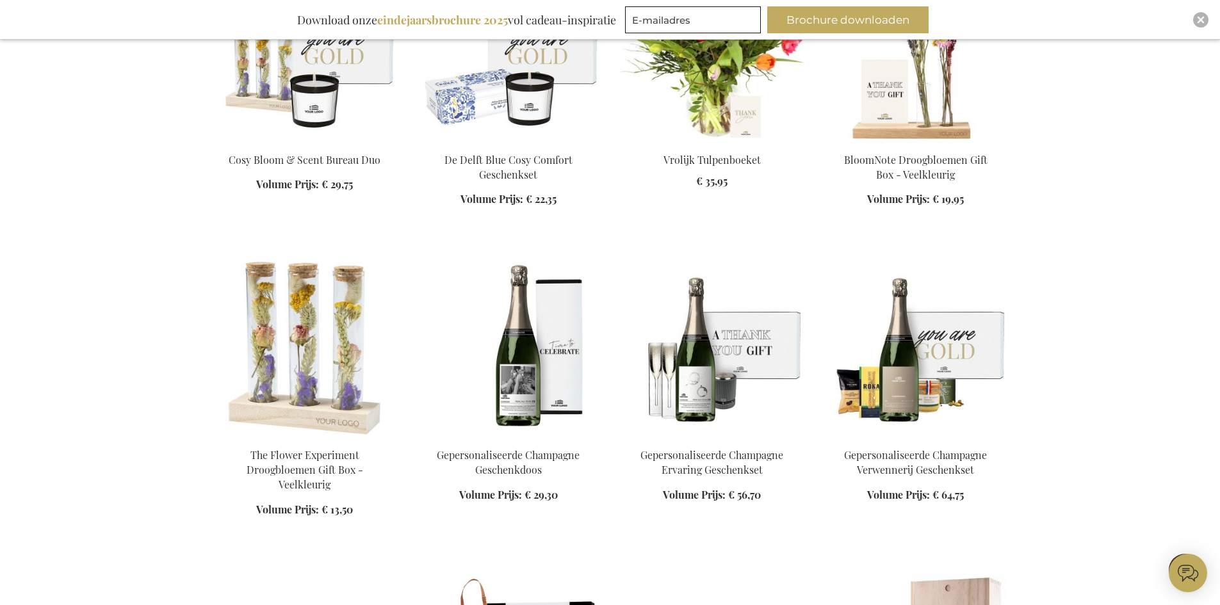
scroll to position [3821, 0]
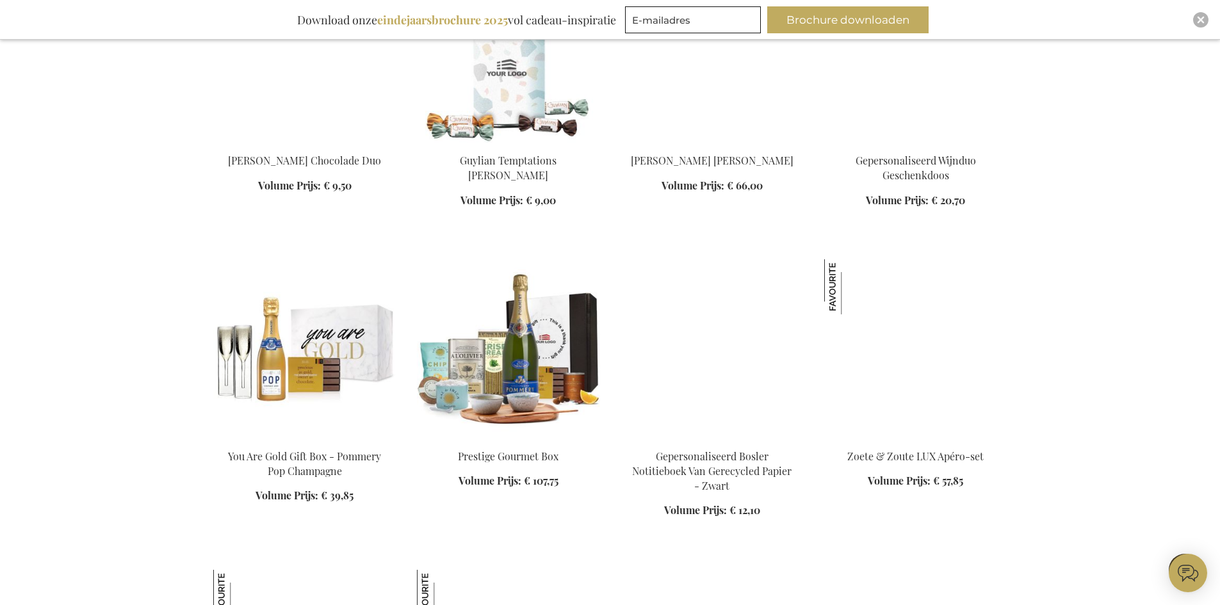
scroll to position [4718, 0]
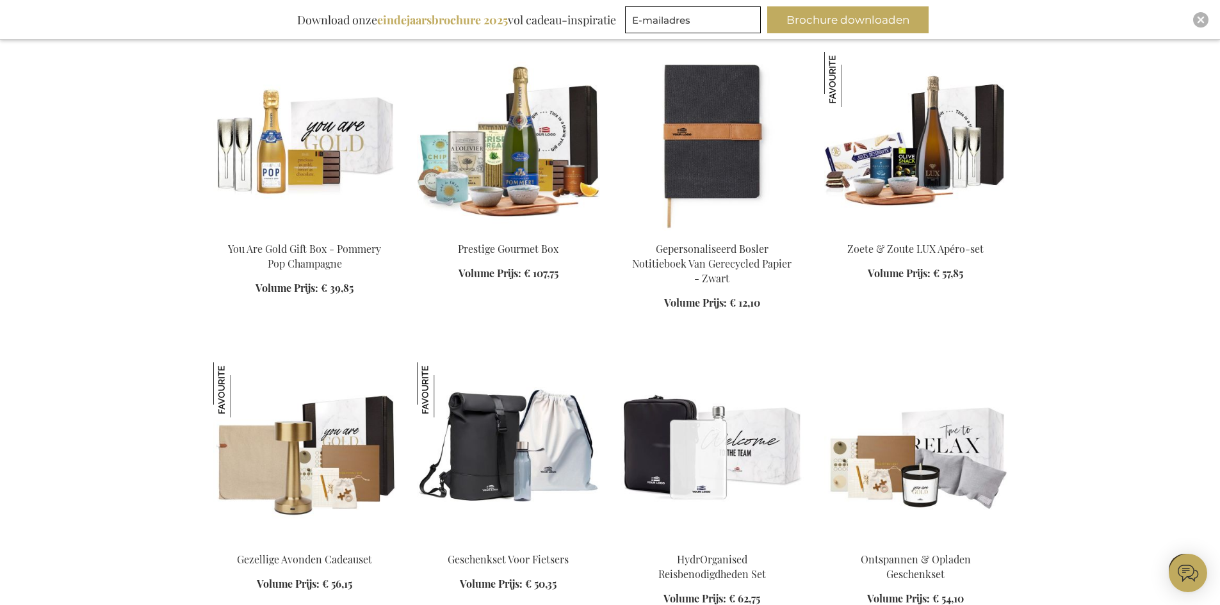
scroll to position [4910, 0]
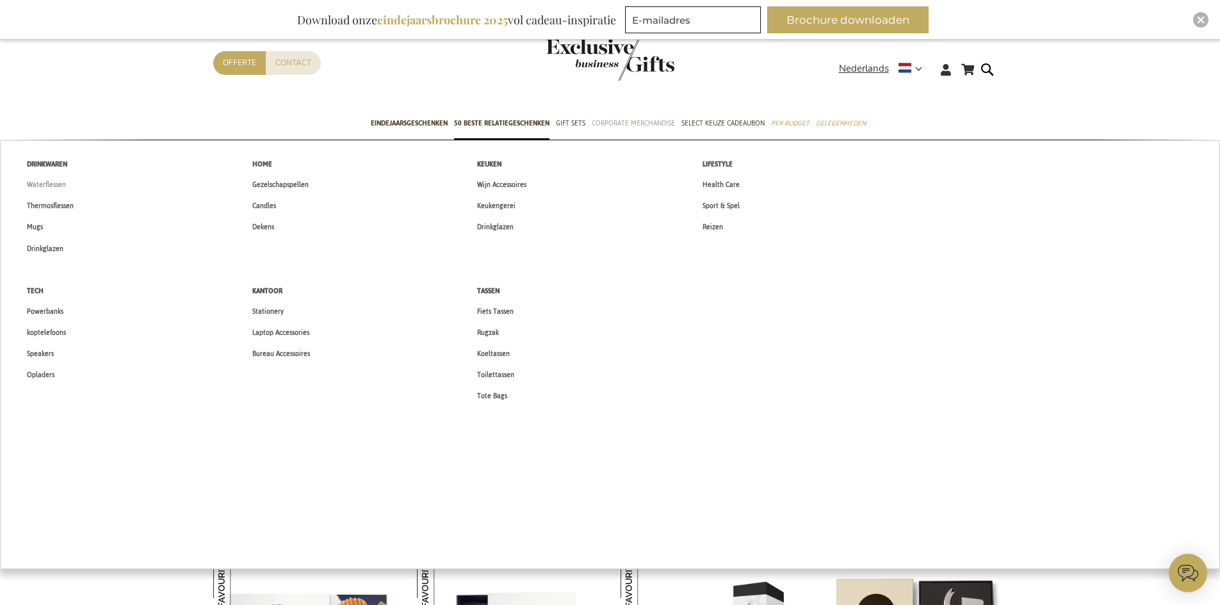
click at [54, 185] on span "Waterflessen" at bounding box center [46, 184] width 39 height 13
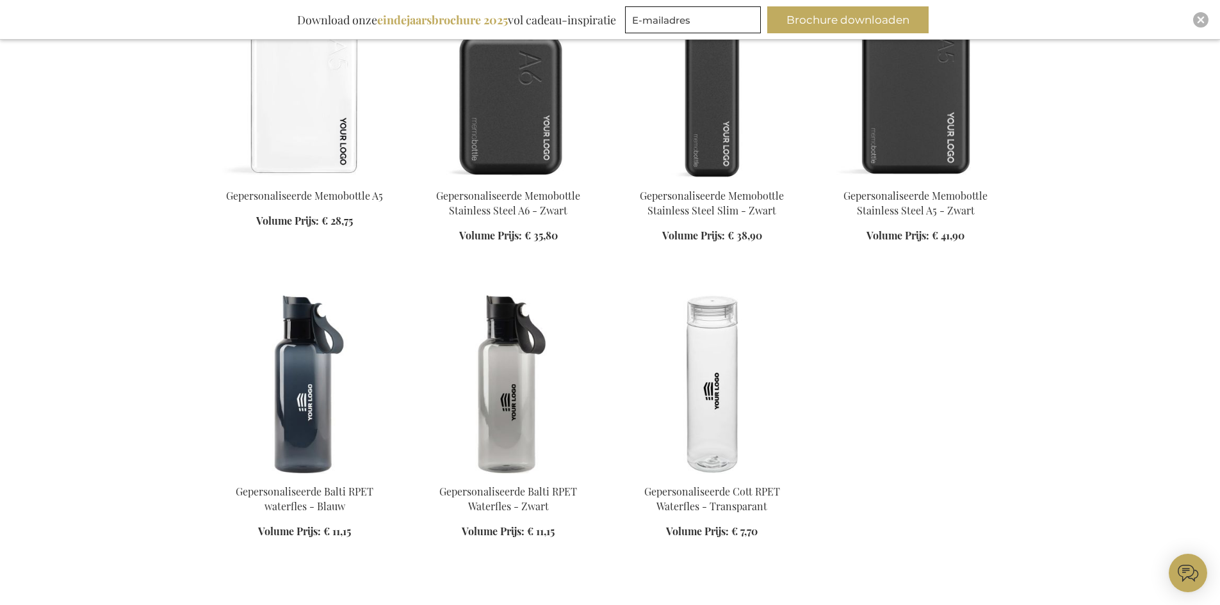
scroll to position [896, 0]
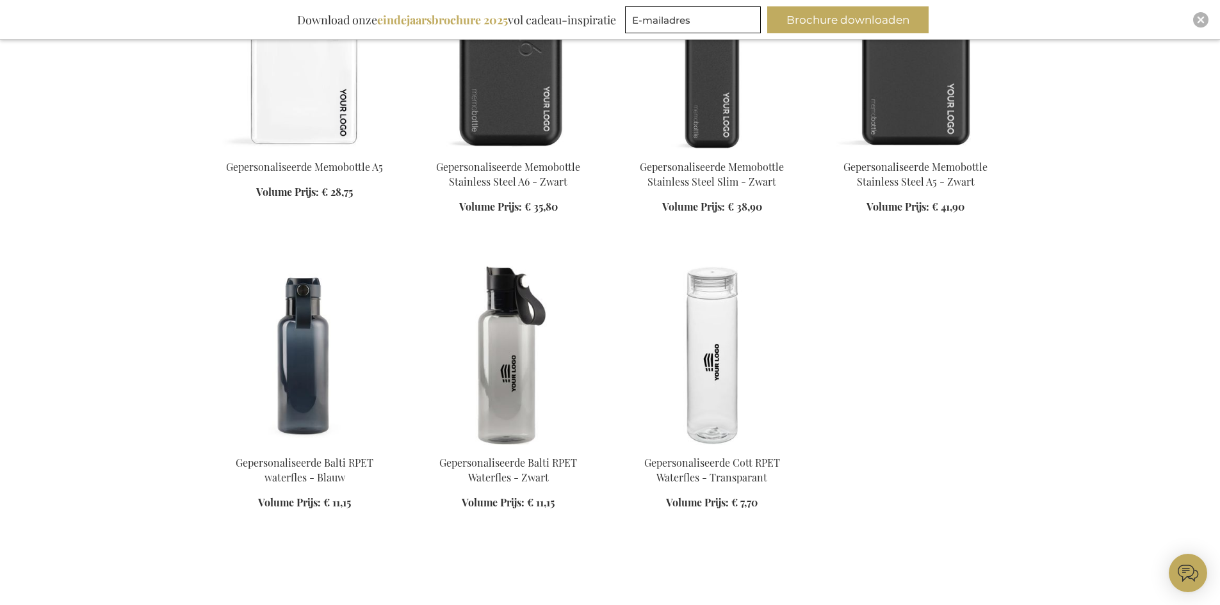
click at [302, 332] on img at bounding box center [304, 355] width 183 height 179
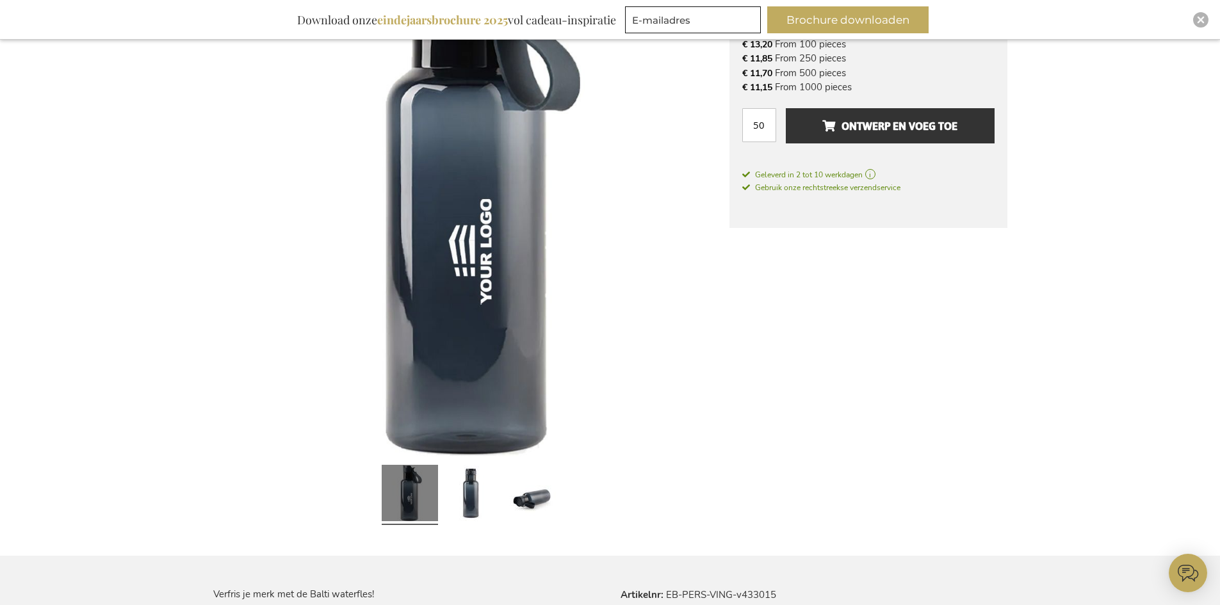
scroll to position [320, 0]
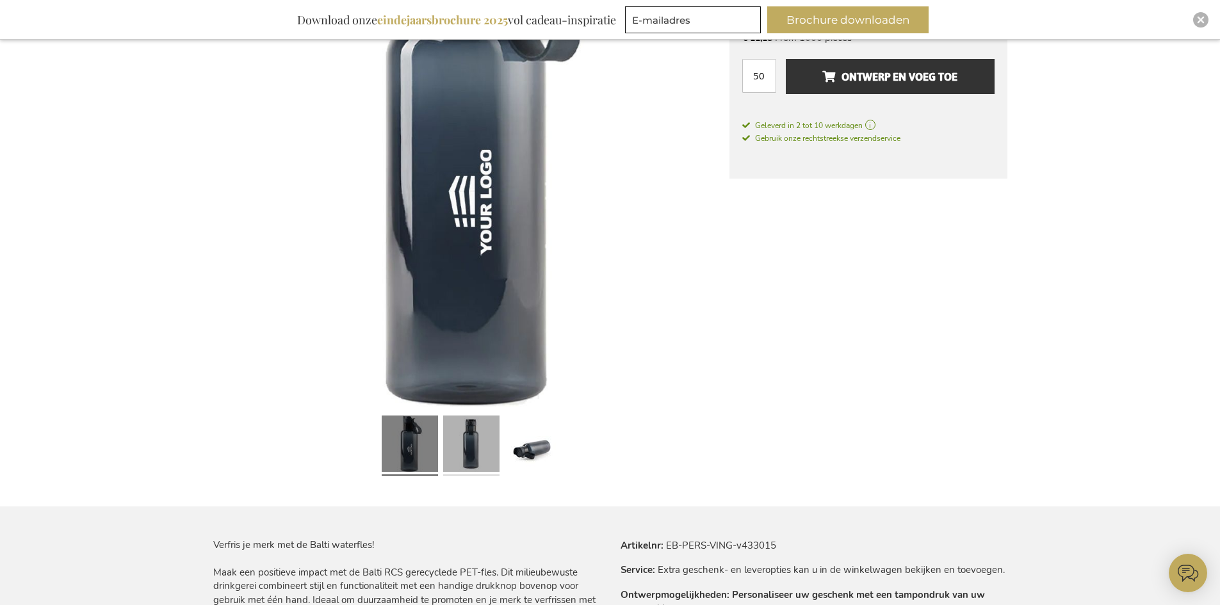
click at [476, 426] on link at bounding box center [471, 445] width 56 height 70
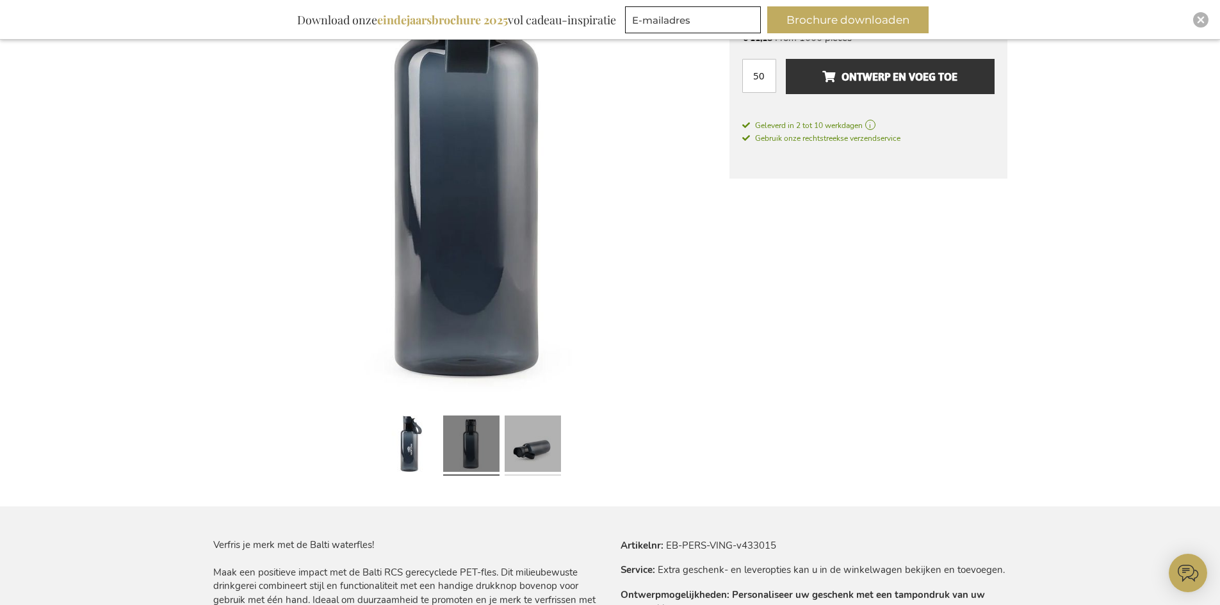
click at [527, 444] on link at bounding box center [533, 445] width 56 height 70
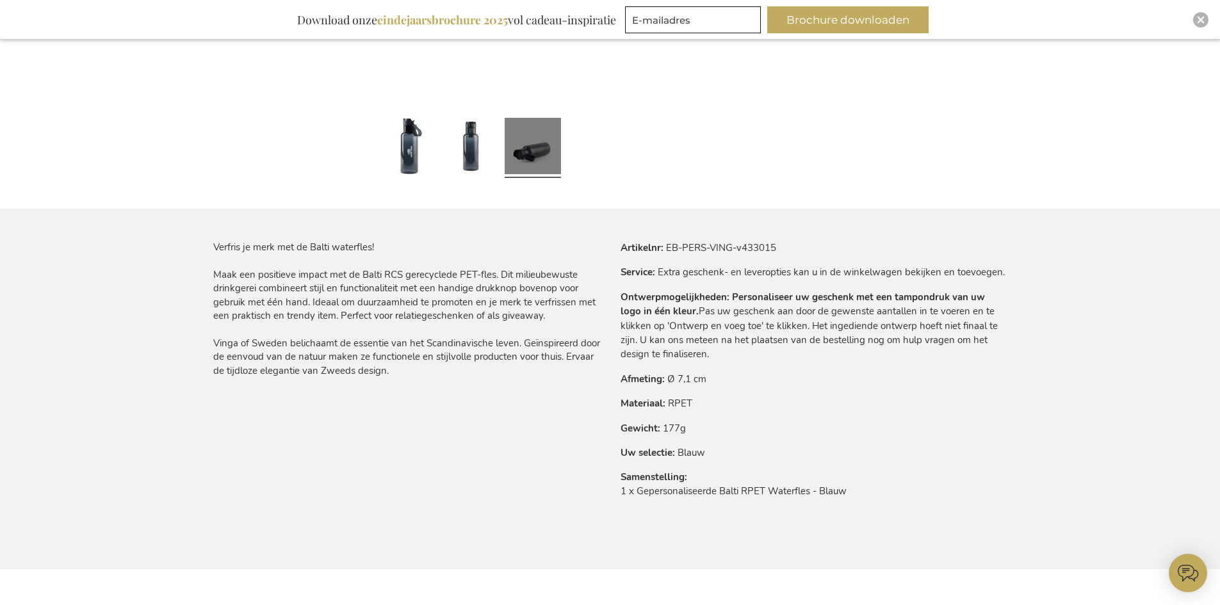
scroll to position [640, 0]
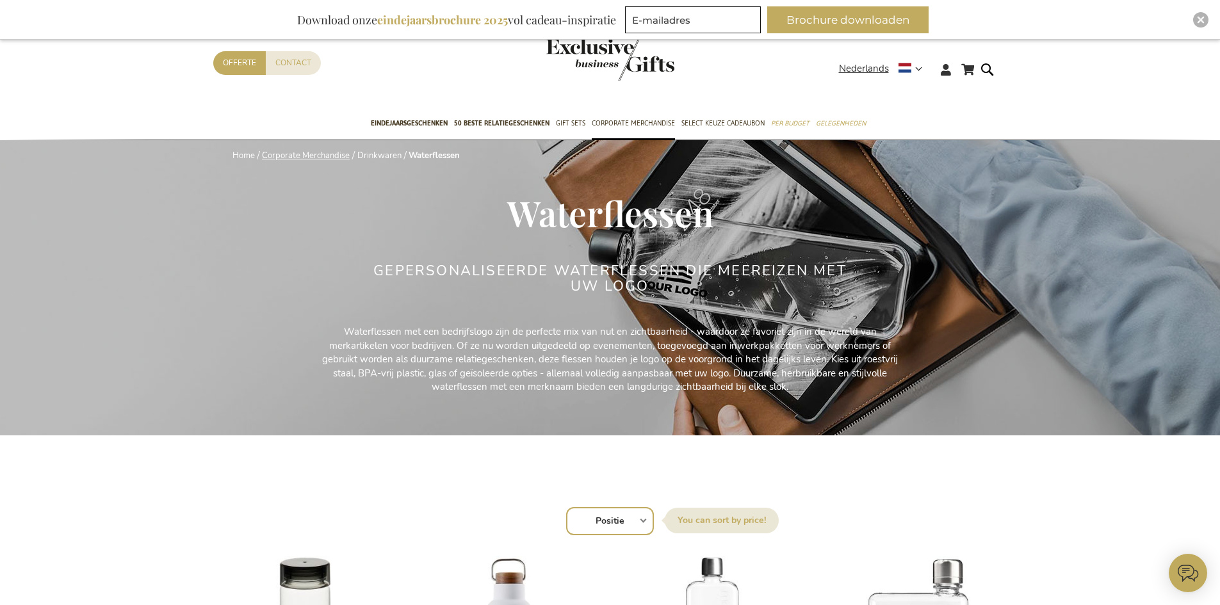
click at [315, 154] on link "Corporate Merchandise" at bounding box center [306, 156] width 88 height 12
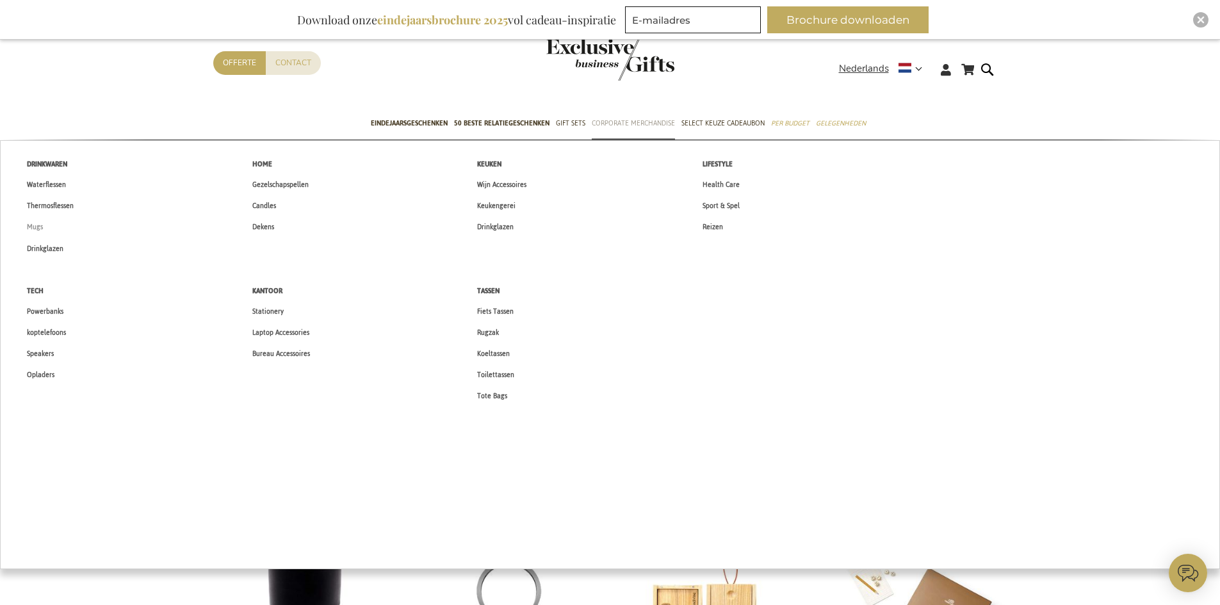
click at [32, 225] on span "Mugs" at bounding box center [35, 226] width 16 height 13
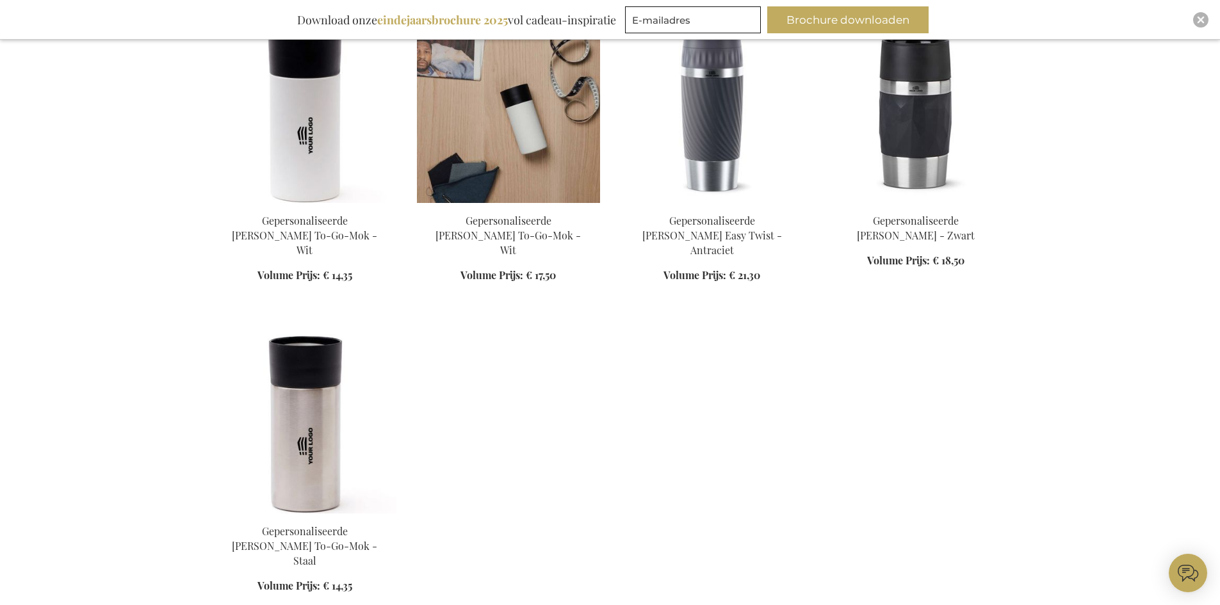
scroll to position [576, 0]
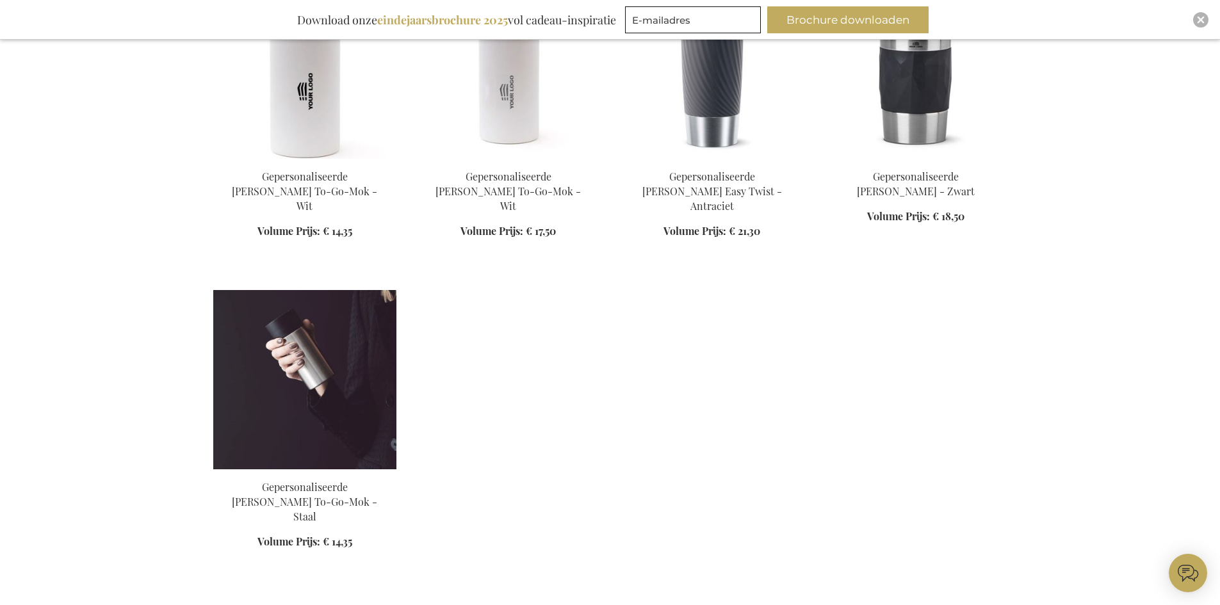
click at [298, 329] on img at bounding box center [304, 379] width 183 height 179
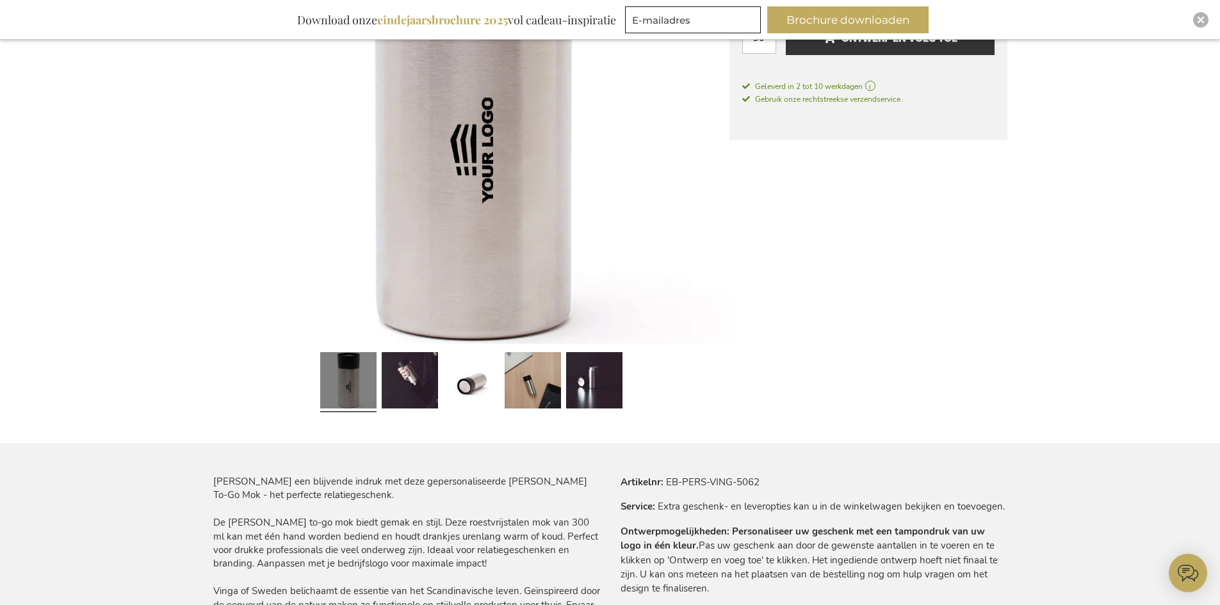
scroll to position [384, 0]
click at [460, 380] on link at bounding box center [471, 381] width 56 height 70
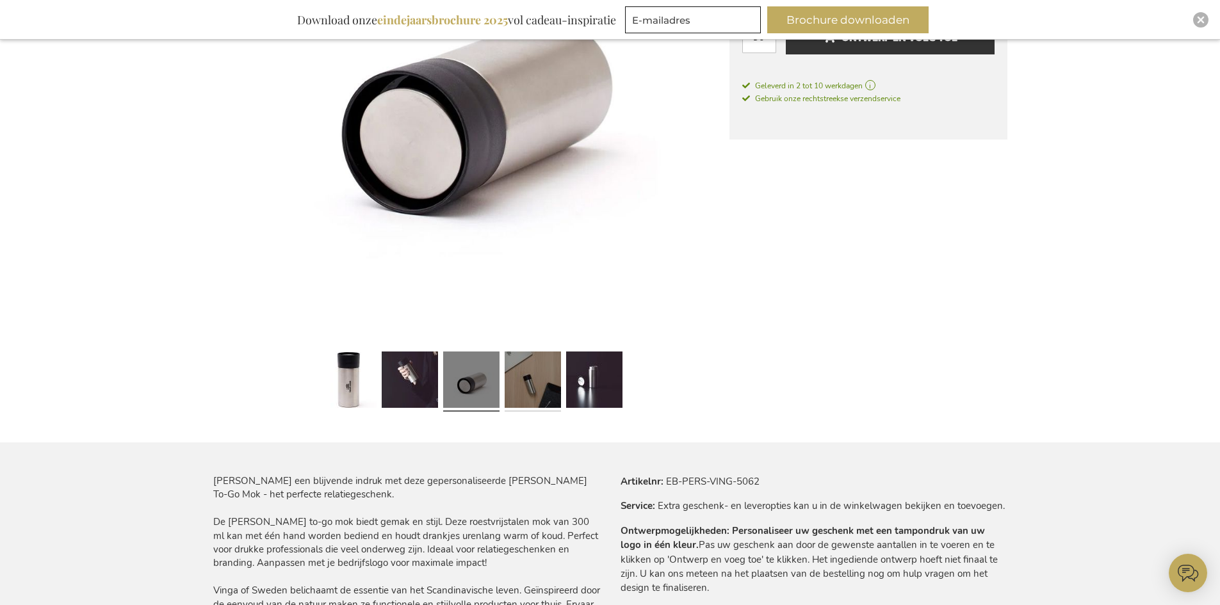
click at [522, 380] on link at bounding box center [533, 381] width 56 height 70
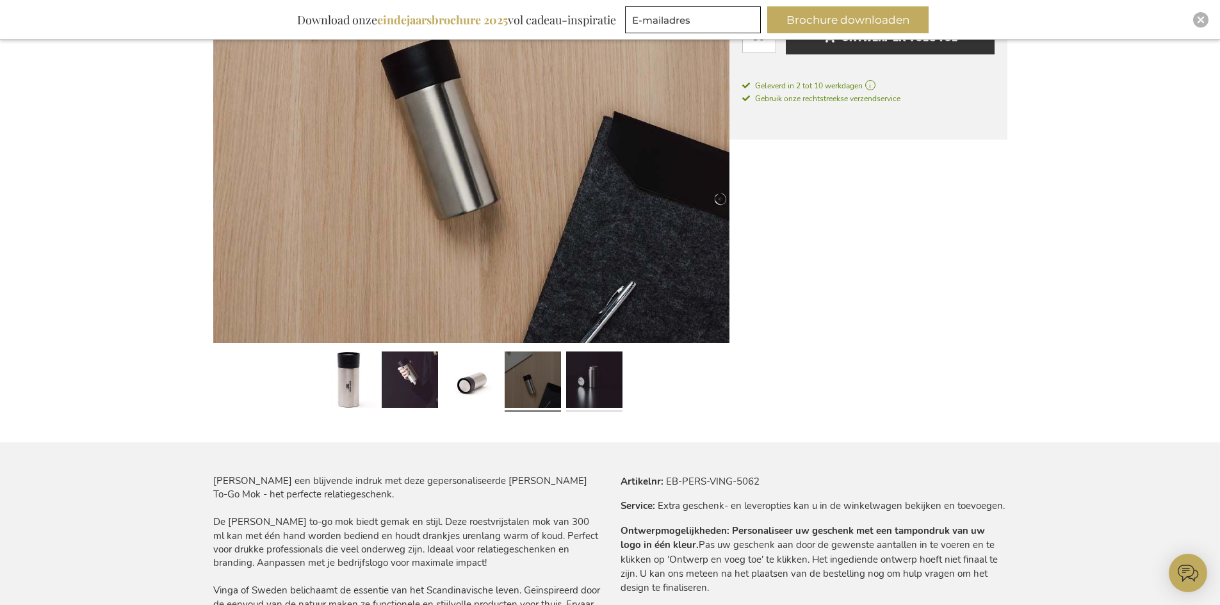
click at [572, 381] on link at bounding box center [594, 381] width 56 height 70
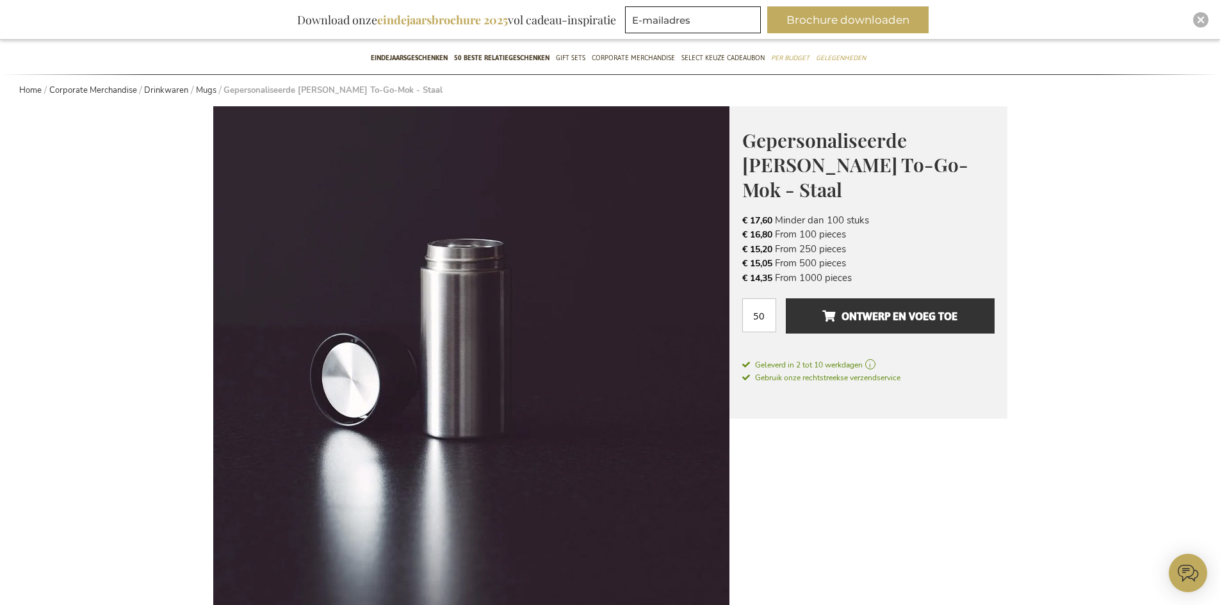
scroll to position [0, 0]
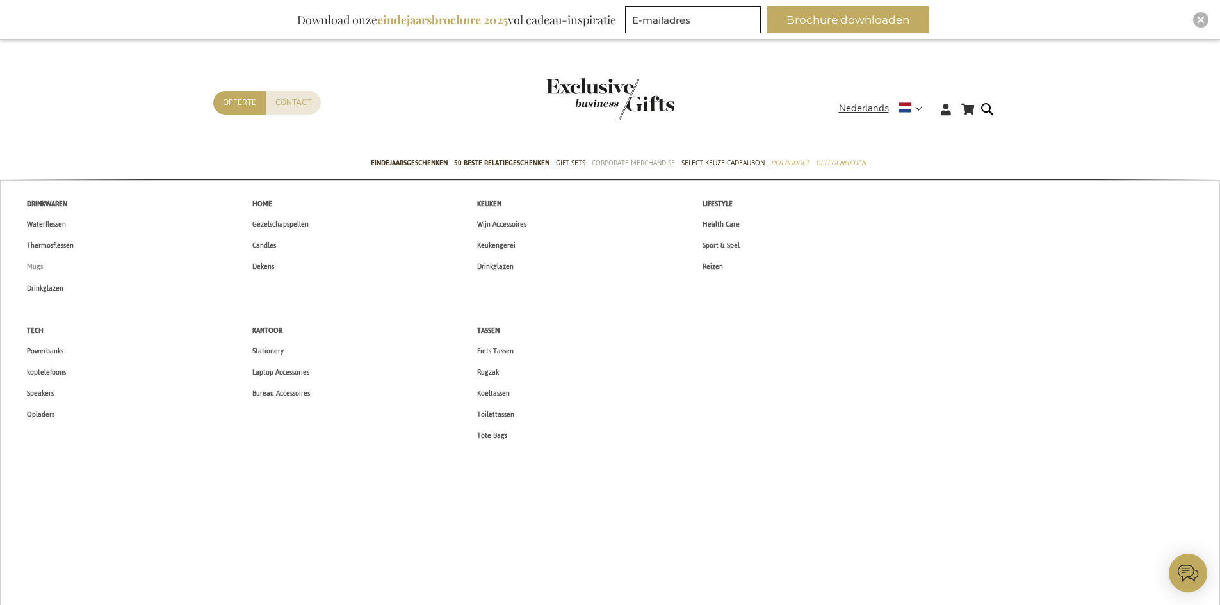
click at [30, 266] on span "Mugs" at bounding box center [35, 266] width 16 height 13
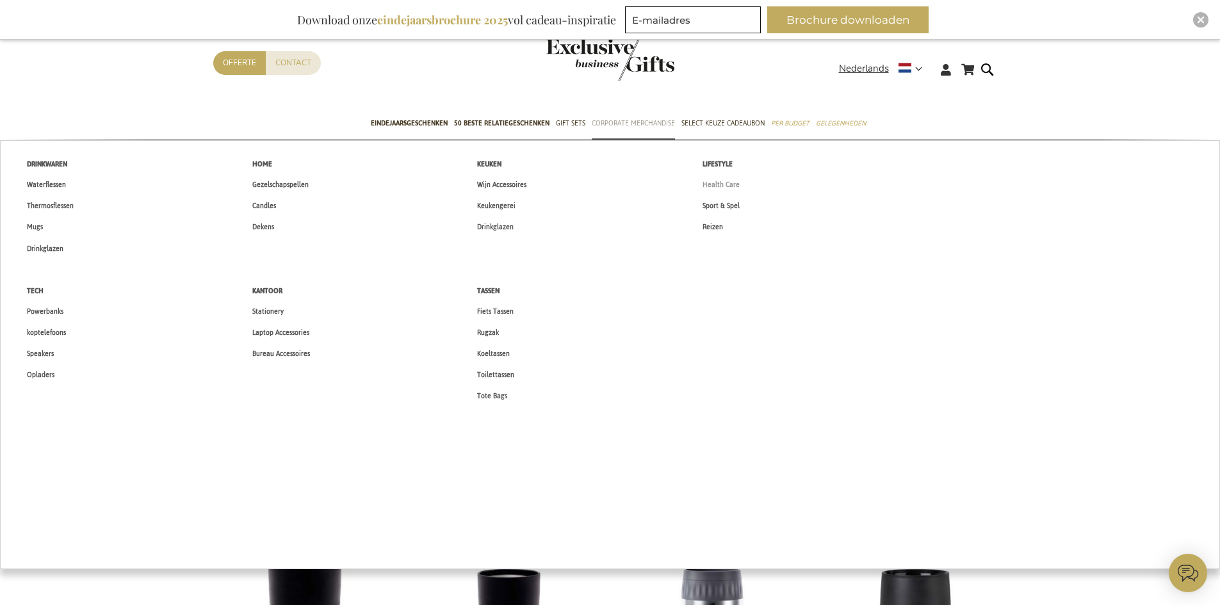
click at [720, 183] on span "Health Care" at bounding box center [720, 184] width 37 height 13
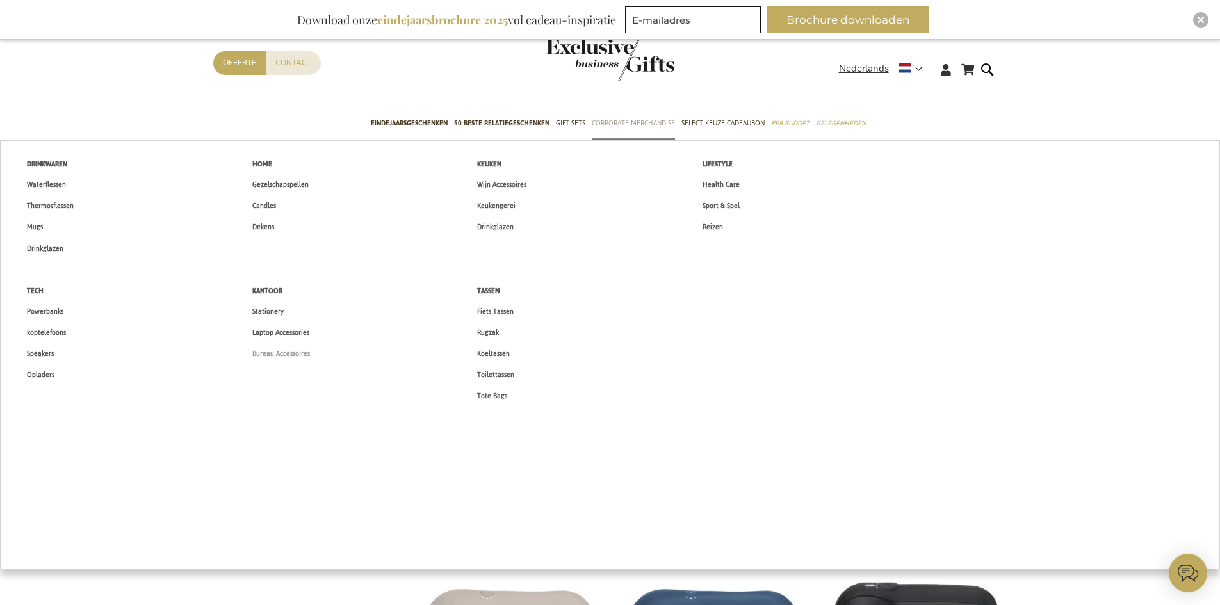
click at [271, 353] on span "Bureau Accessoires" at bounding box center [281, 353] width 58 height 13
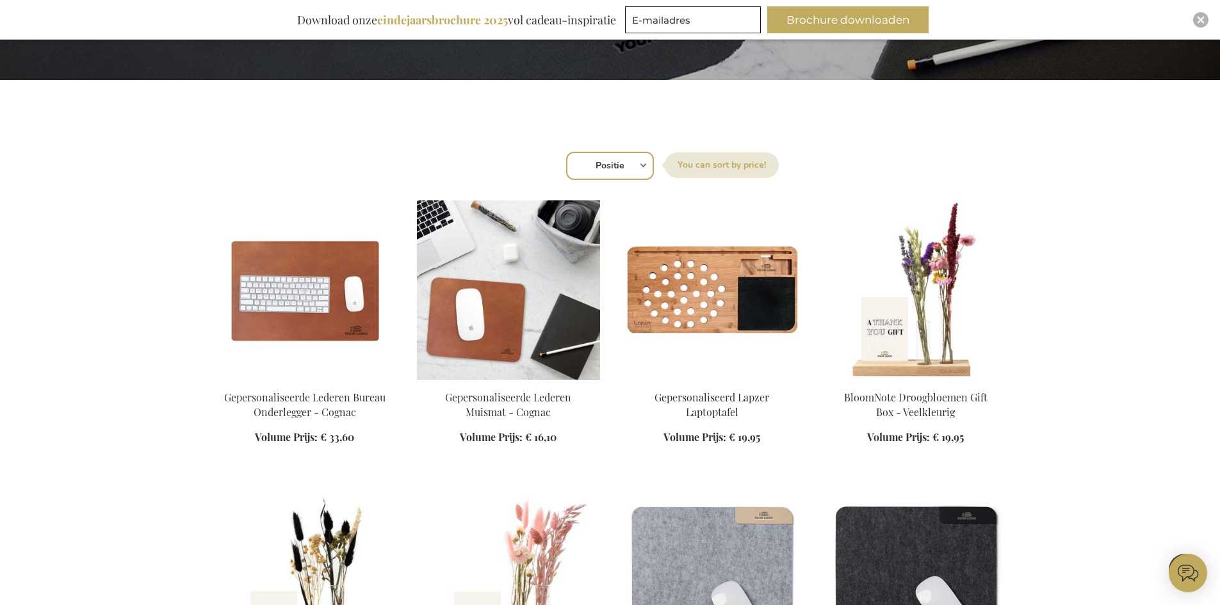
scroll to position [384, 0]
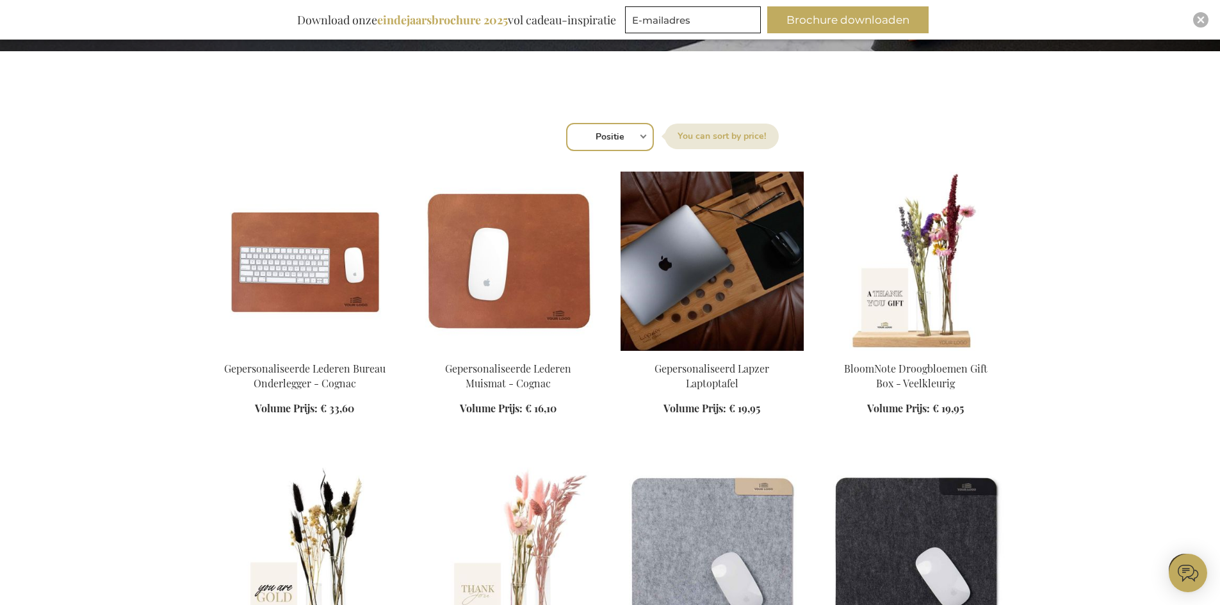
click at [697, 288] on img at bounding box center [711, 261] width 183 height 179
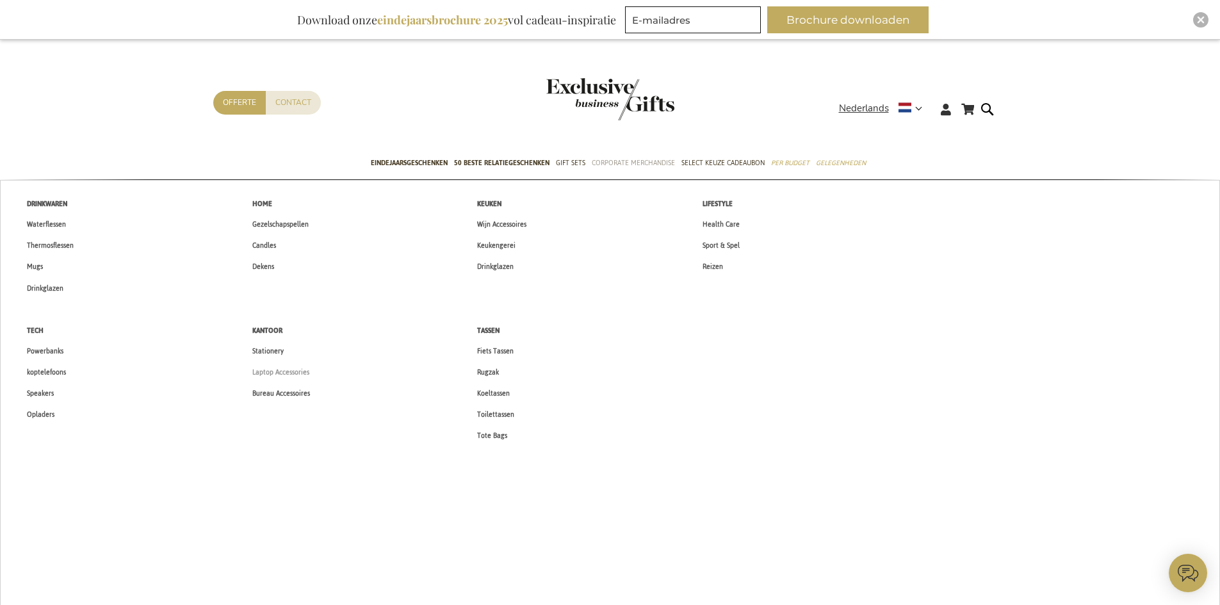
click at [272, 373] on span "Laptop Accessories" at bounding box center [280, 372] width 57 height 13
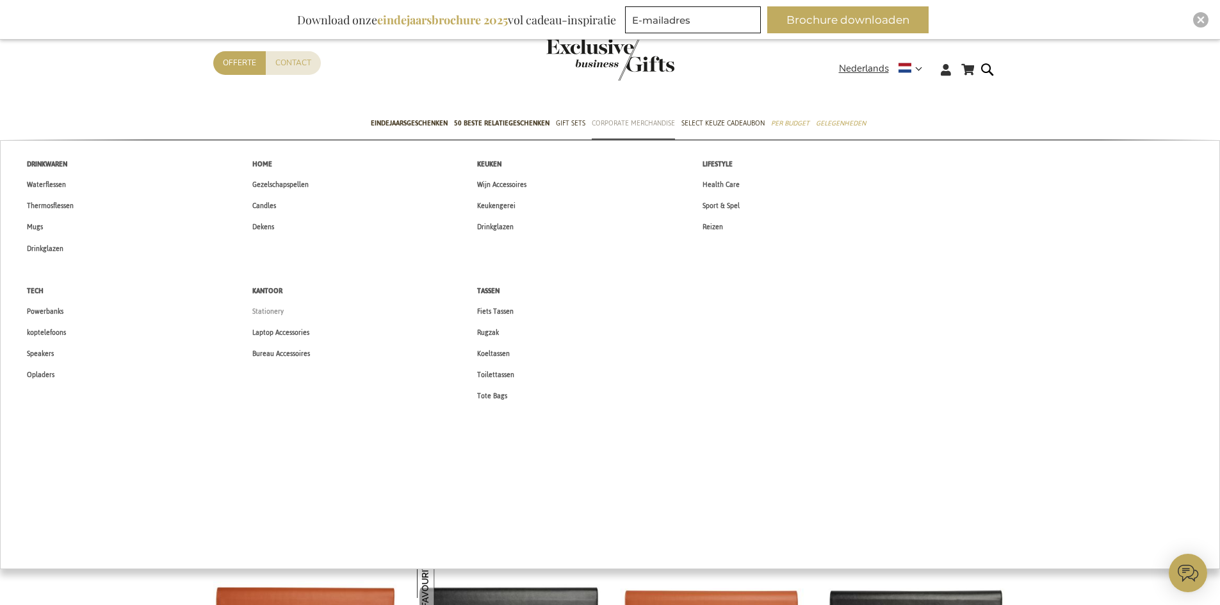
click at [270, 312] on span "Stationery" at bounding box center [267, 311] width 31 height 13
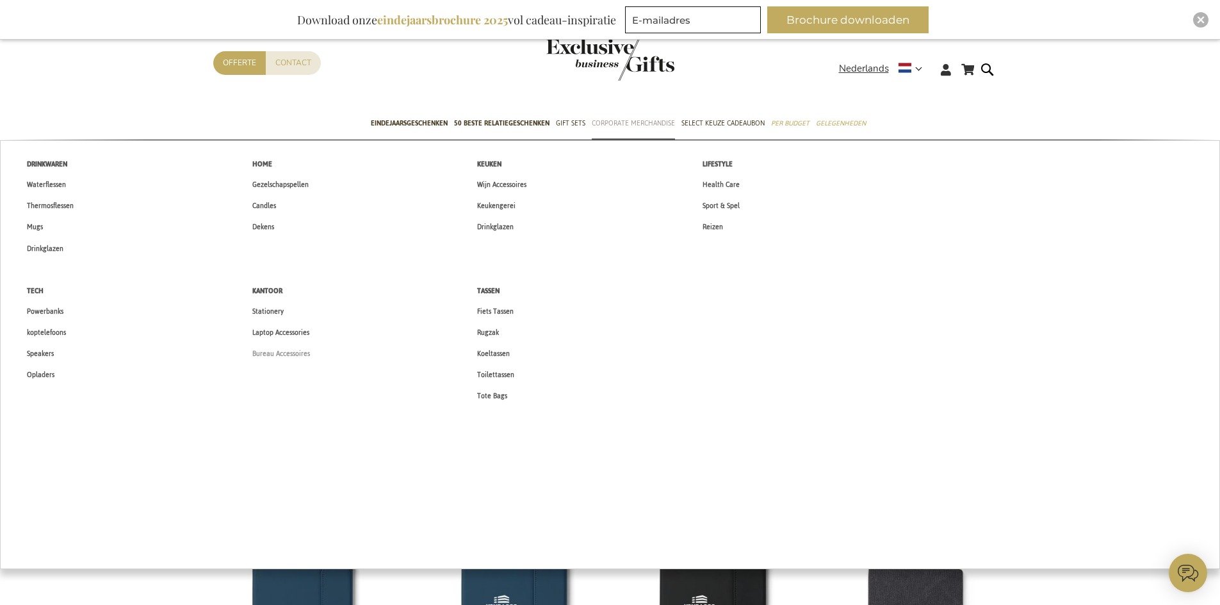
click at [275, 353] on span "Bureau Accessoires" at bounding box center [281, 353] width 58 height 13
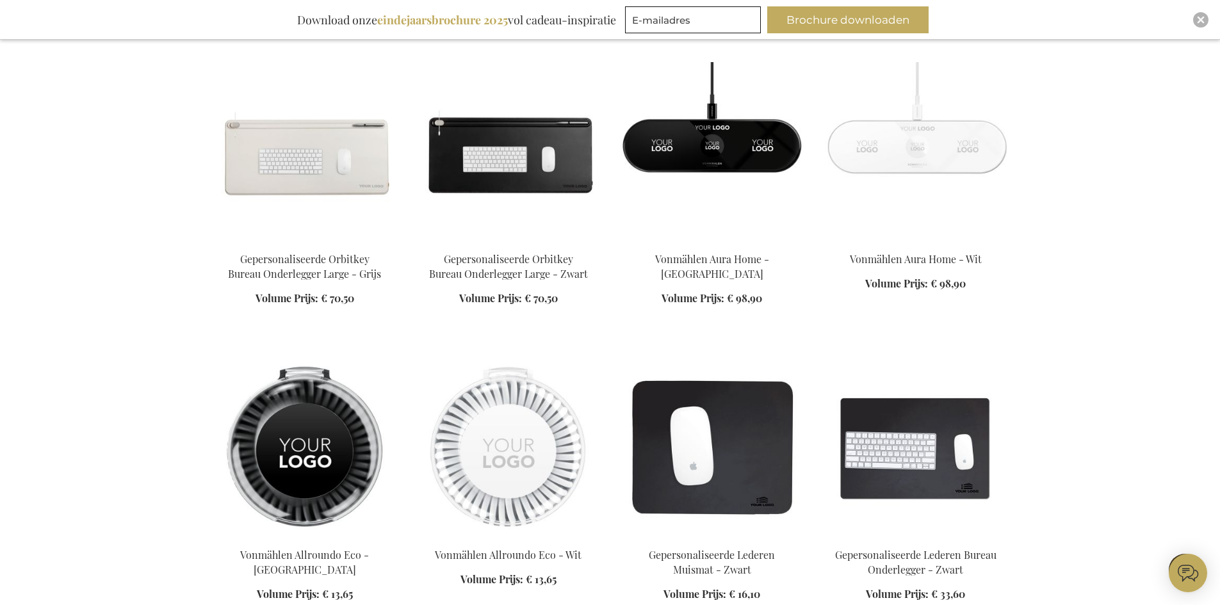
scroll to position [1409, 0]
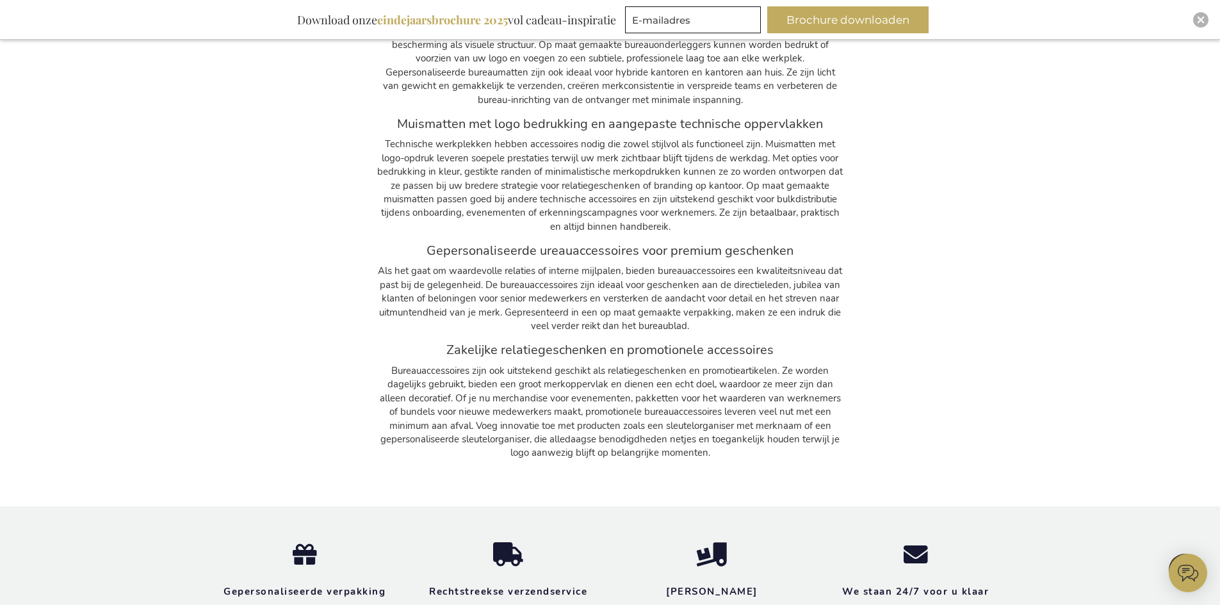
scroll to position [2305, 0]
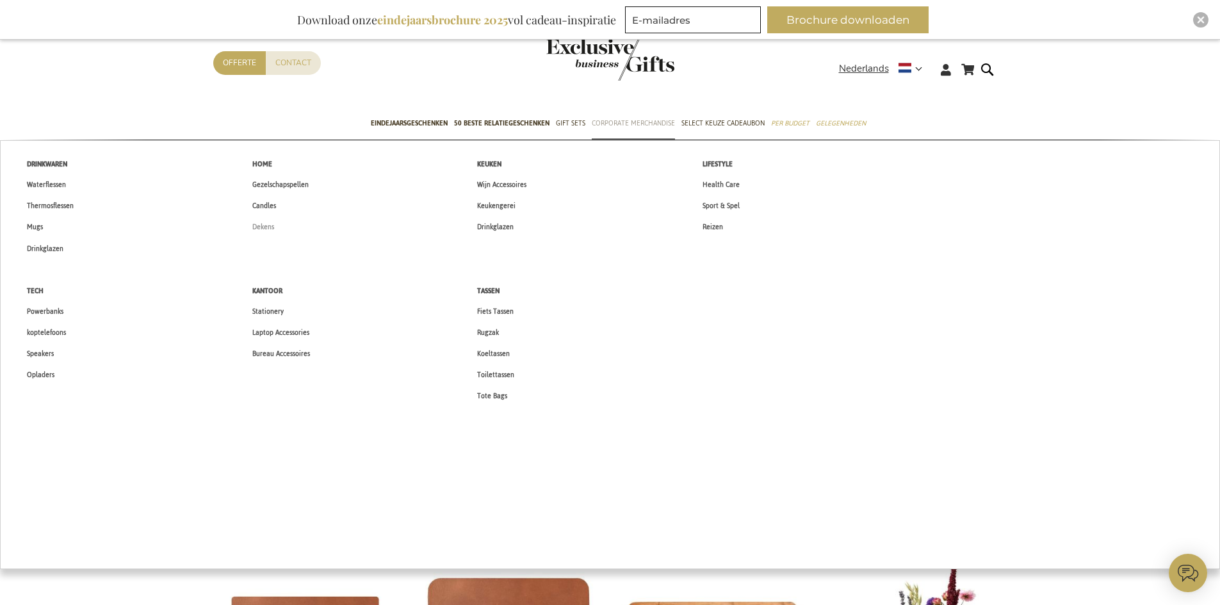
click at [255, 229] on span "Dekens" at bounding box center [263, 226] width 22 height 13
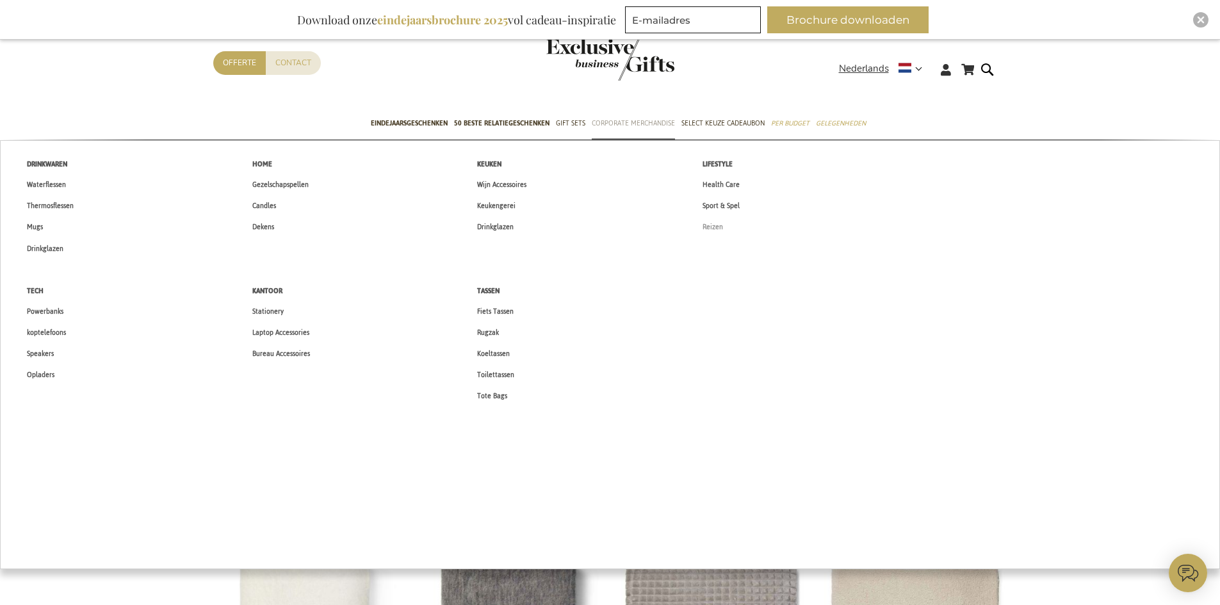
click at [711, 225] on span "Reizen" at bounding box center [712, 226] width 20 height 13
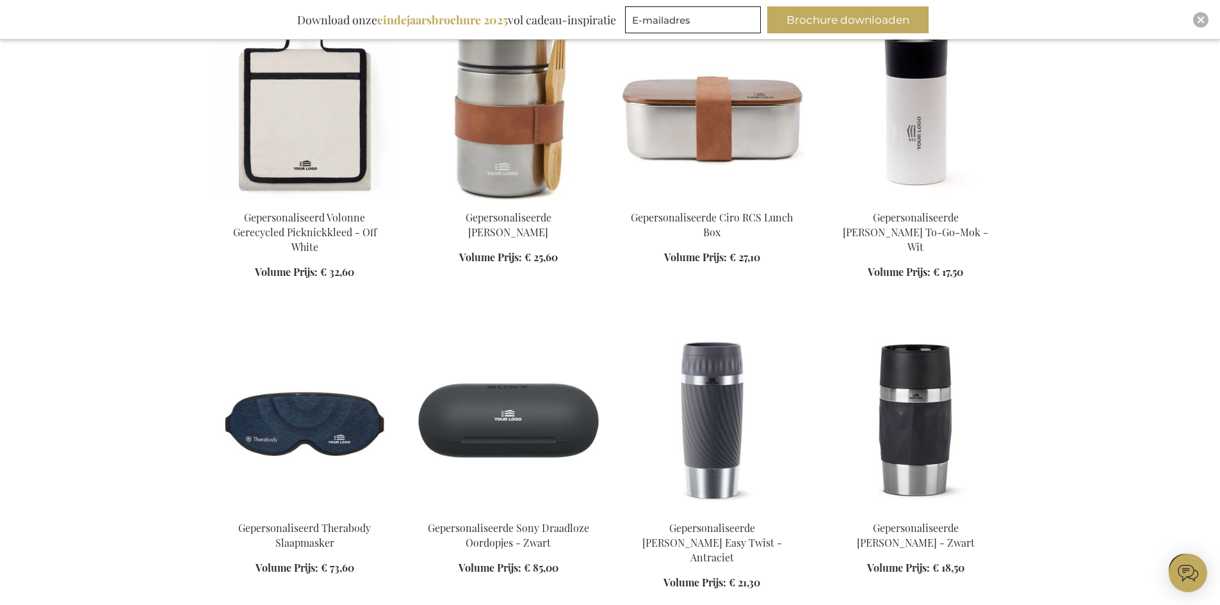
scroll to position [832, 0]
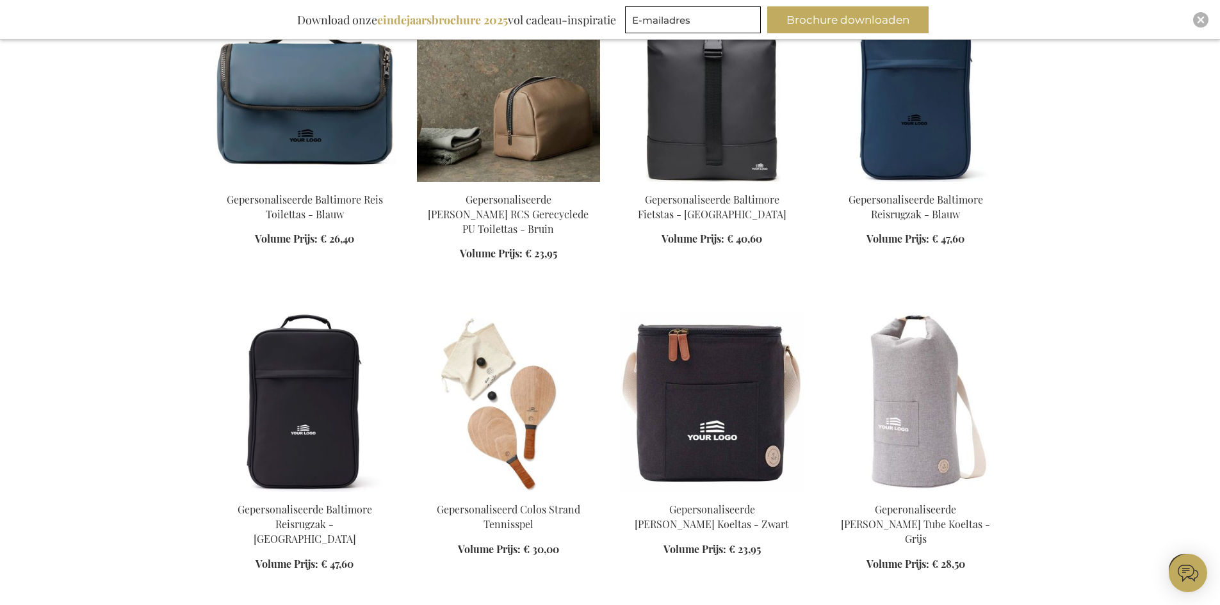
scroll to position [2113, 0]
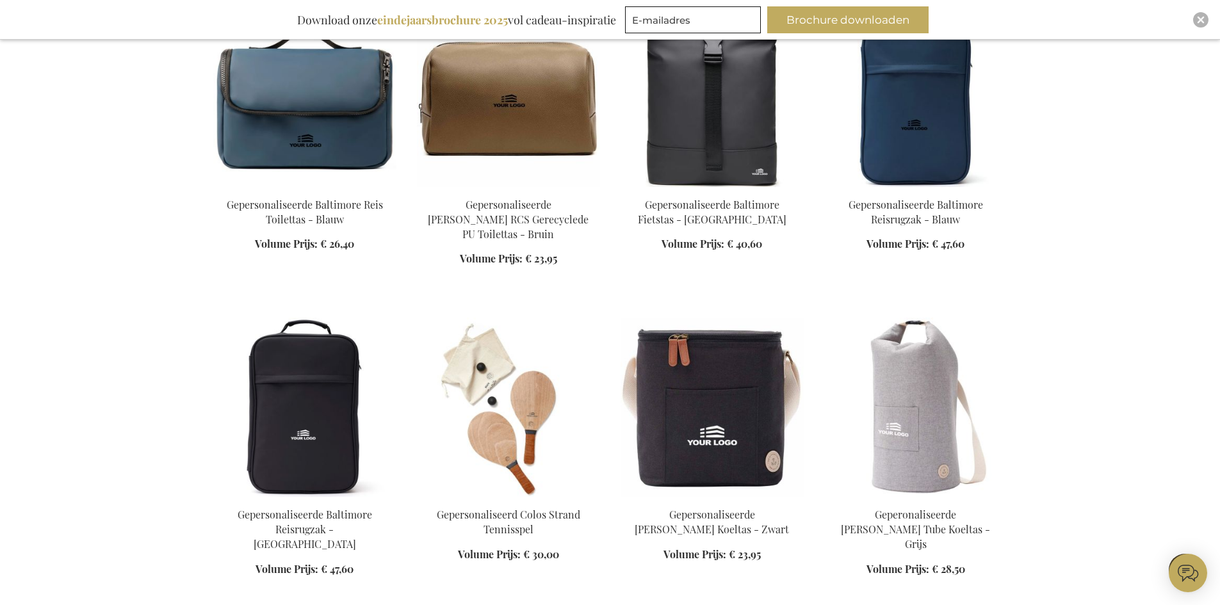
scroll to position [2049, 0]
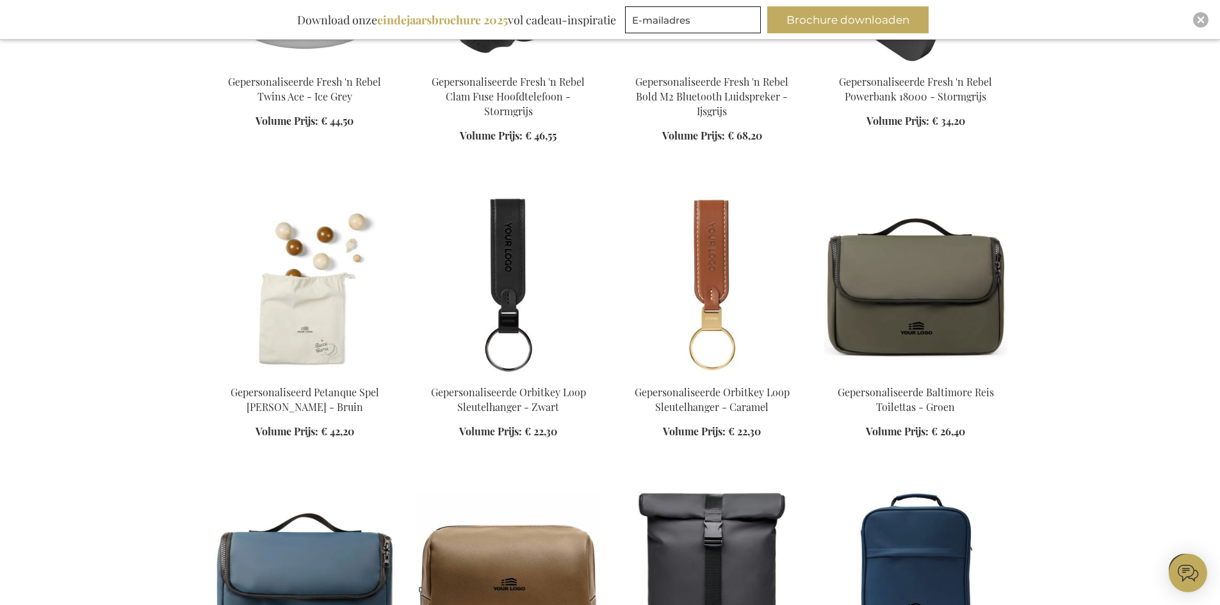
scroll to position [1409, 0]
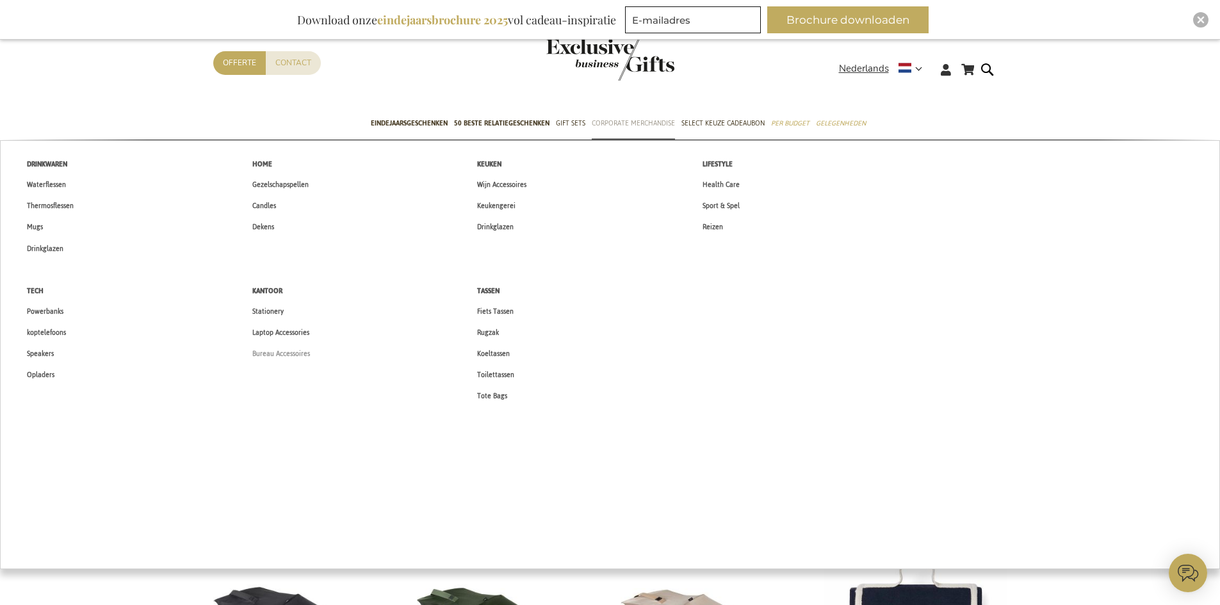
click at [280, 353] on span "Bureau Accessoires" at bounding box center [281, 353] width 58 height 13
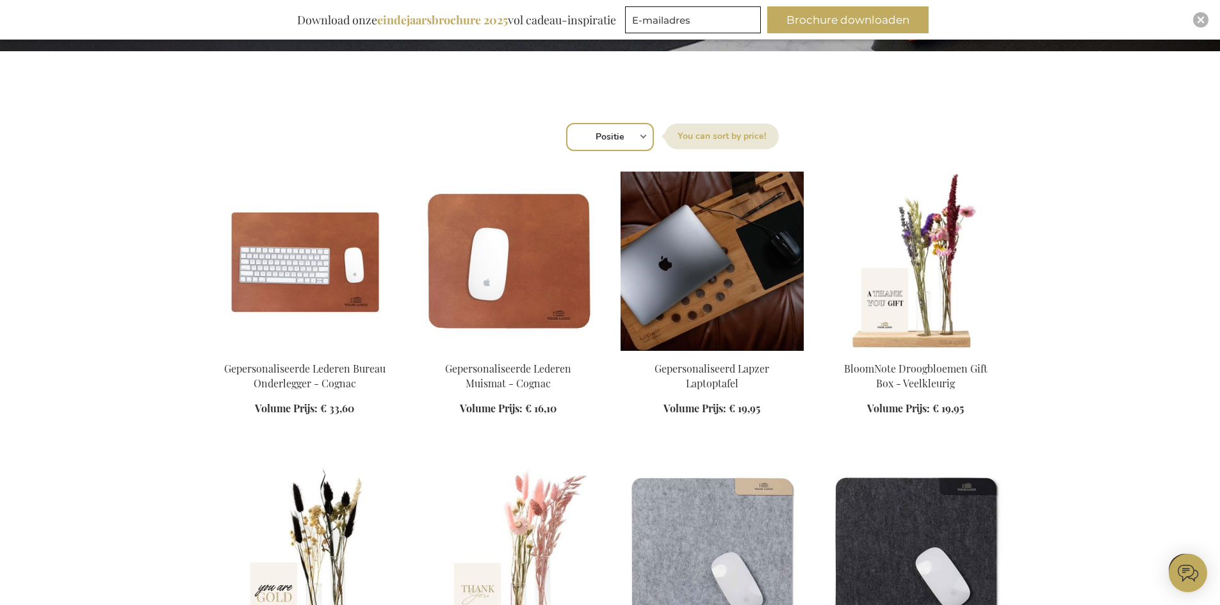
click at [721, 336] on img at bounding box center [711, 261] width 183 height 179
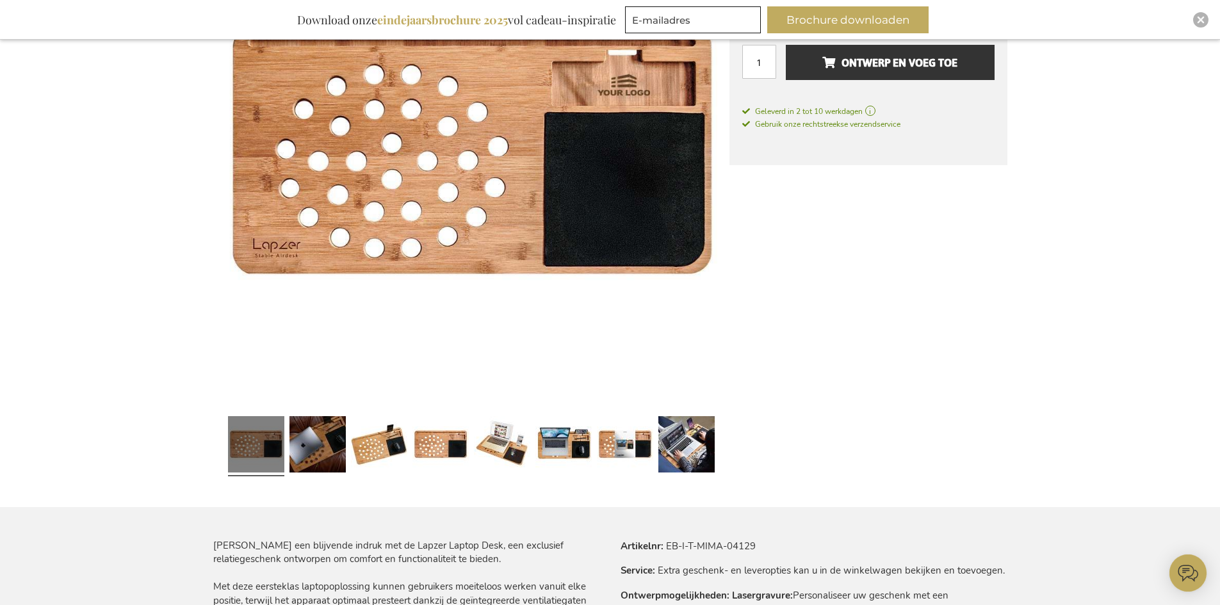
scroll to position [320, 0]
click at [309, 445] on link at bounding box center [317, 445] width 56 height 70
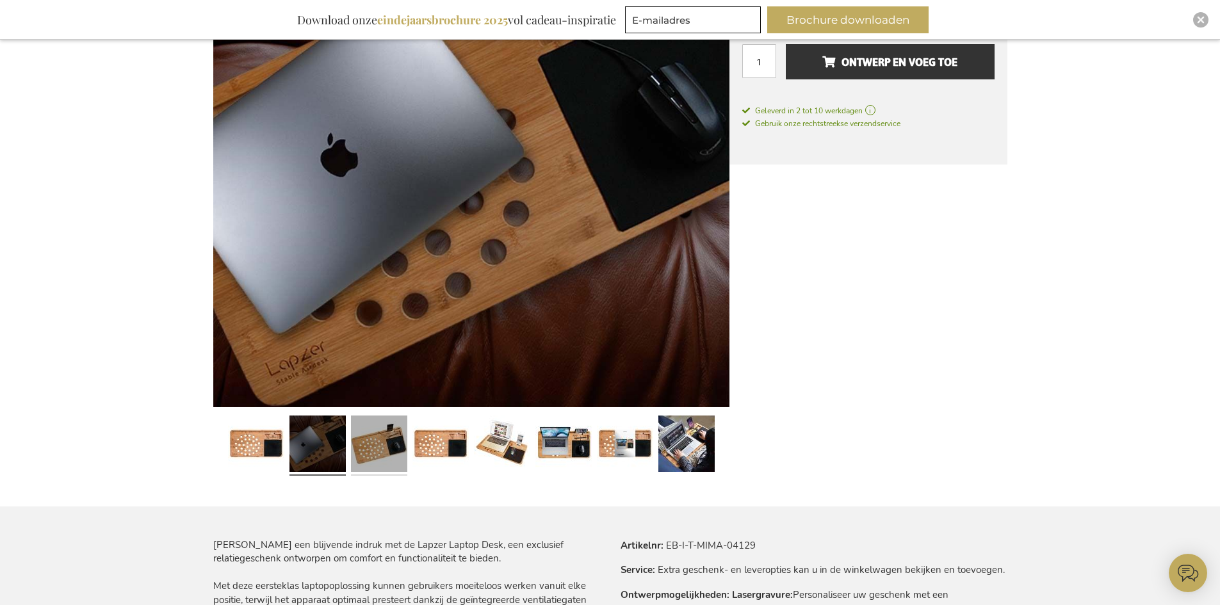
click at [394, 439] on link at bounding box center [379, 445] width 56 height 70
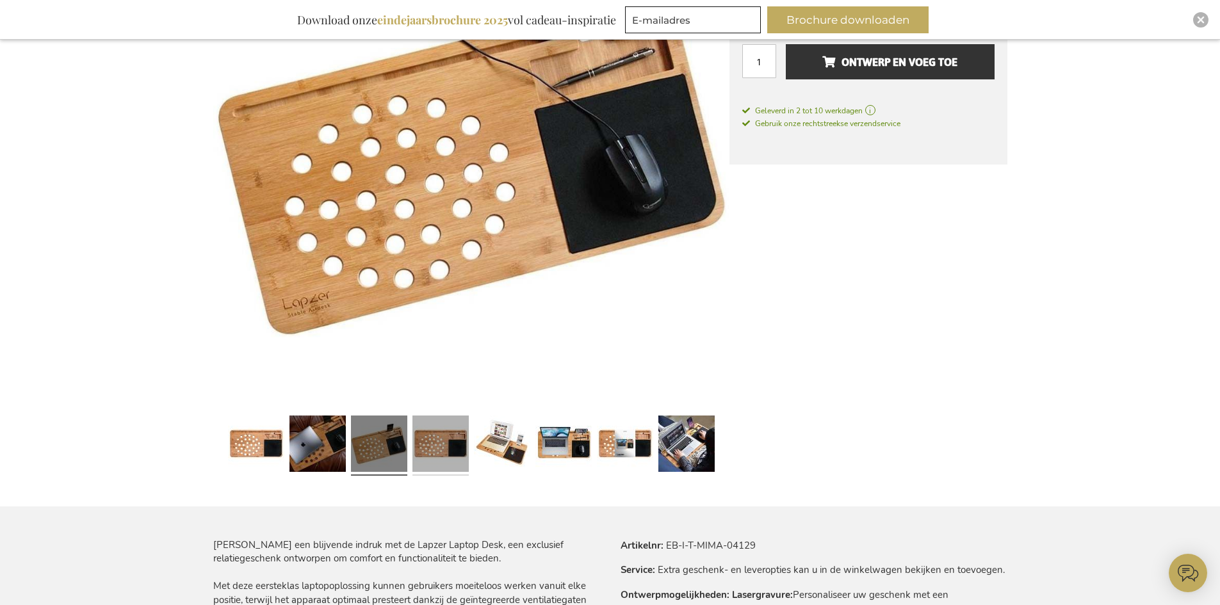
click at [440, 440] on link at bounding box center [440, 445] width 56 height 70
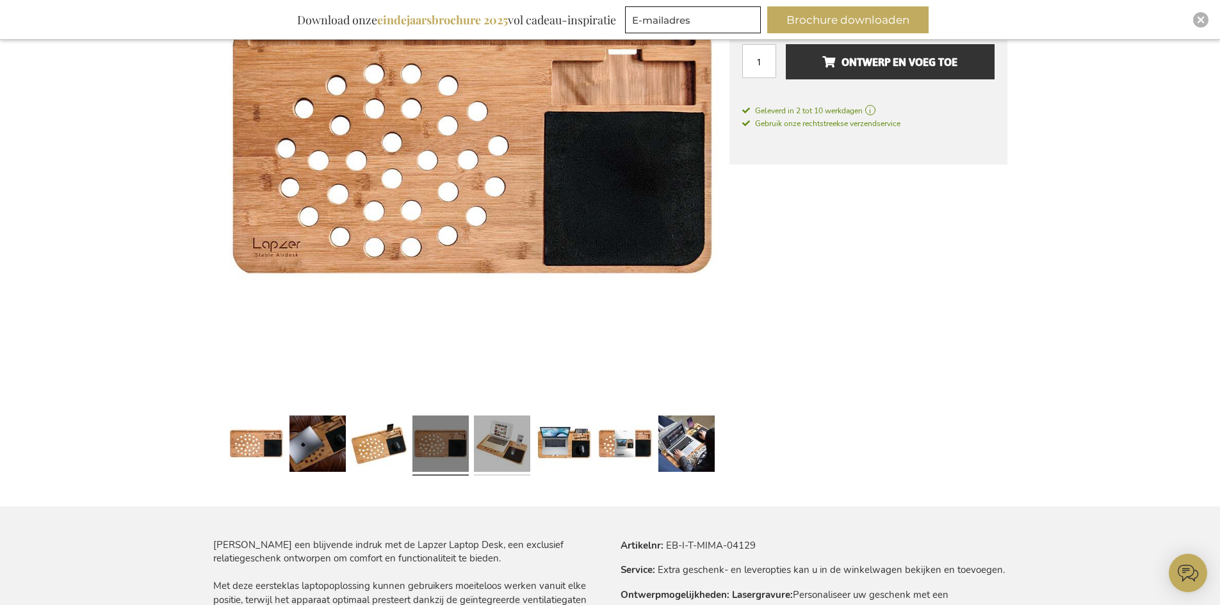
click at [491, 442] on link at bounding box center [502, 445] width 56 height 70
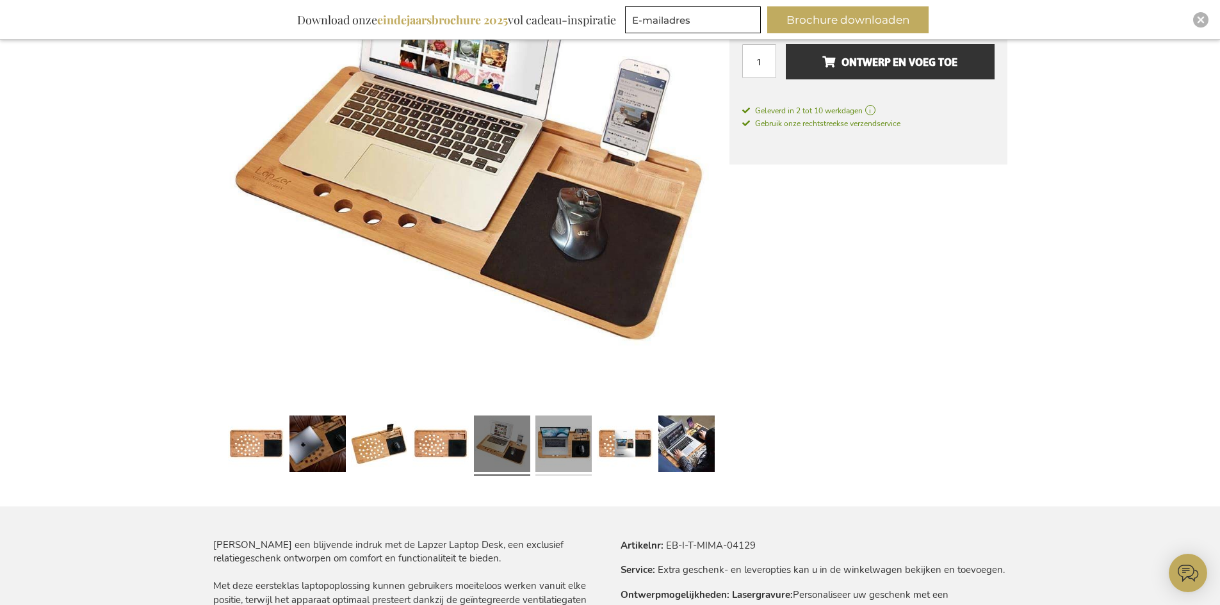
click at [553, 443] on link at bounding box center [563, 445] width 56 height 70
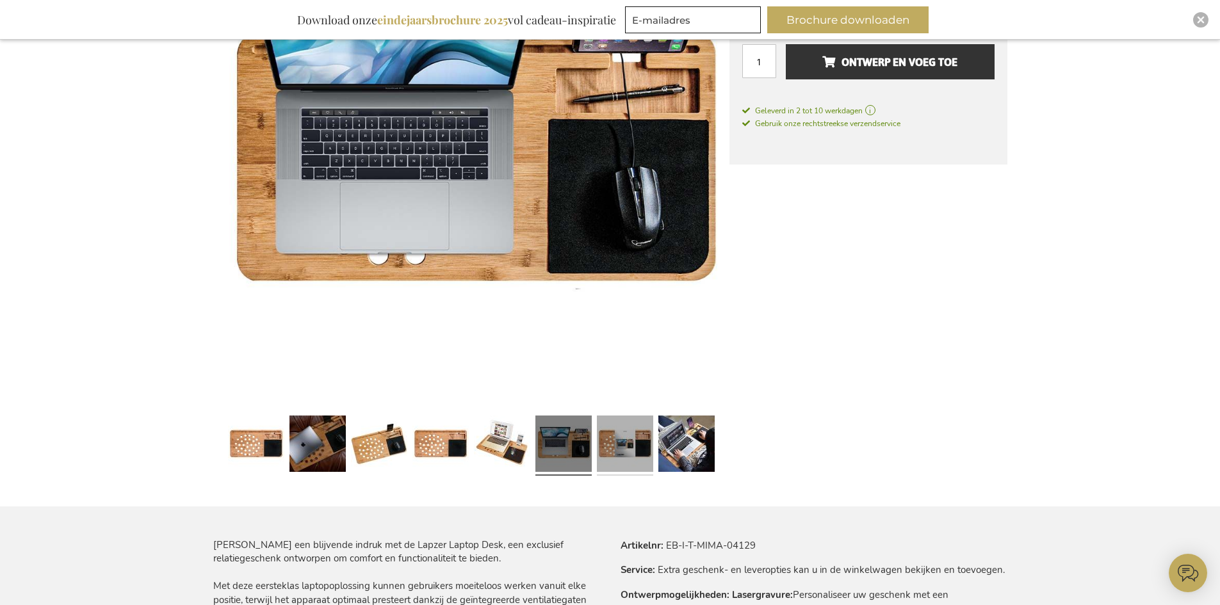
click at [614, 444] on link at bounding box center [625, 445] width 56 height 70
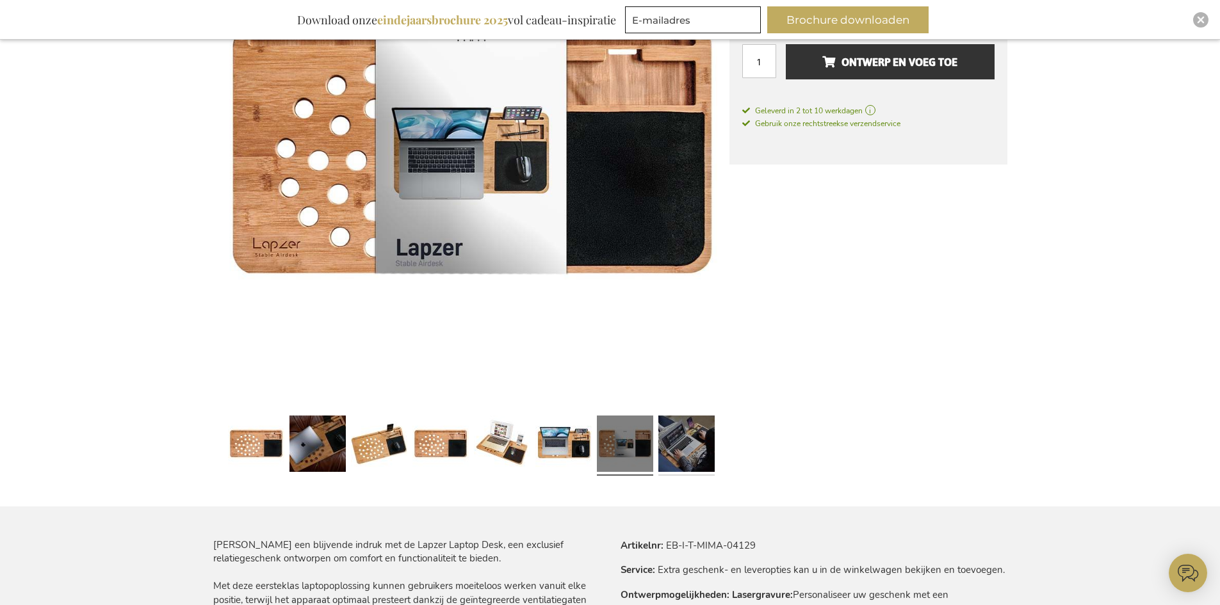
click at [675, 441] on link at bounding box center [686, 445] width 56 height 70
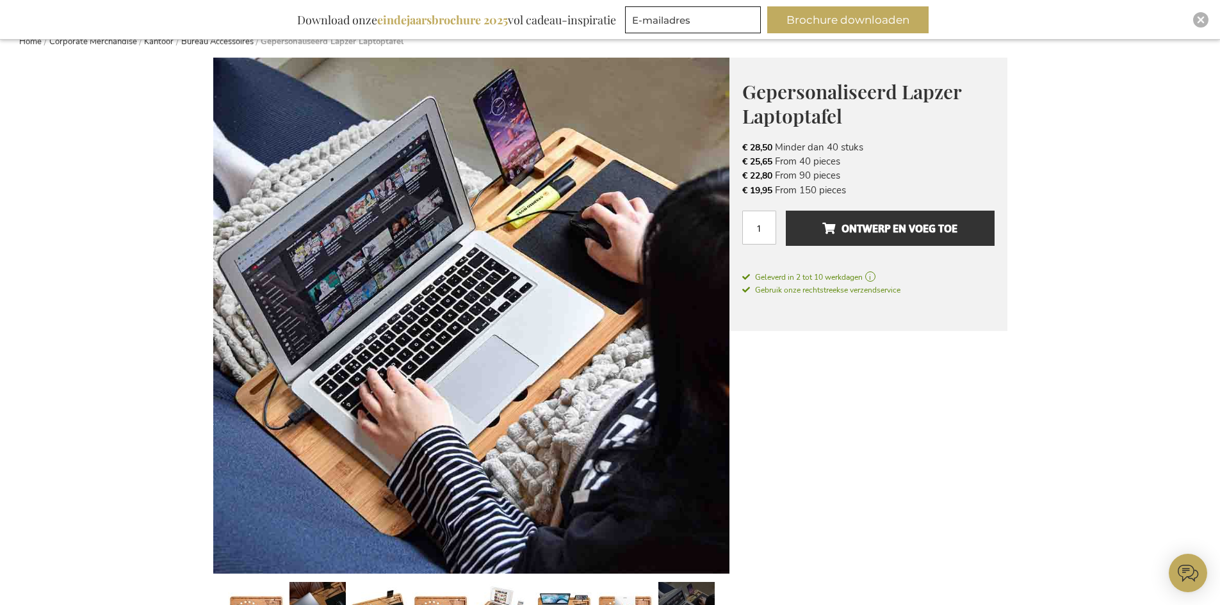
scroll to position [128, 0]
